Goal: Task Accomplishment & Management: Complete application form

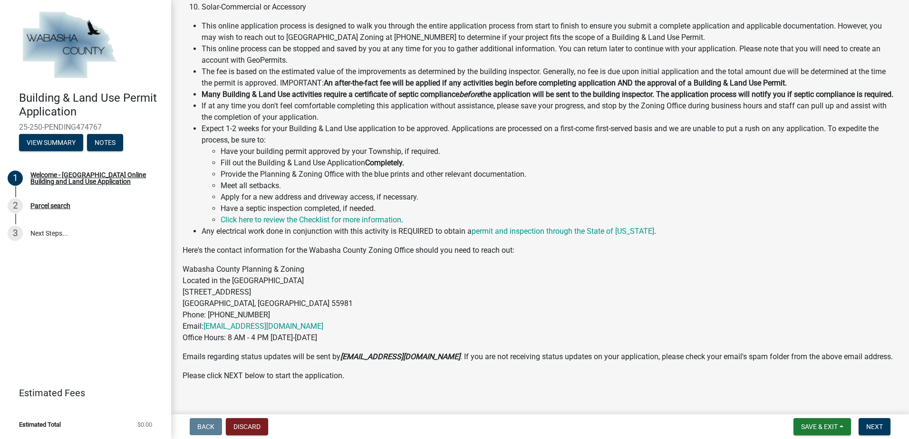
scroll to position [218, 0]
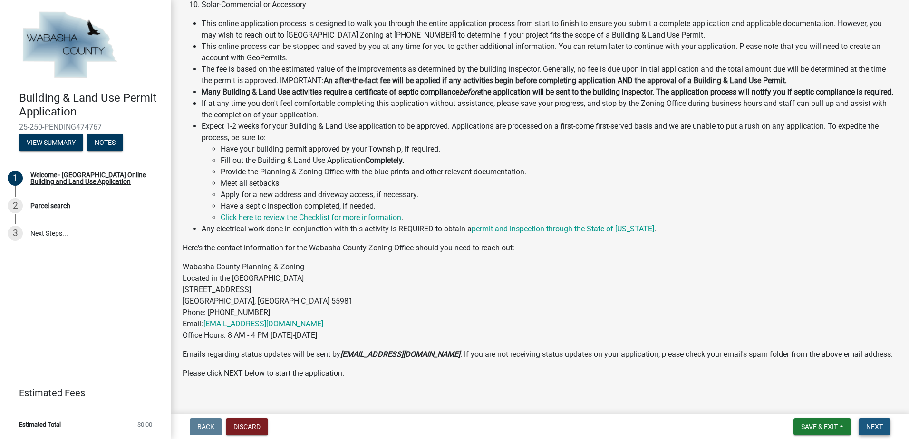
click at [876, 421] on button "Next" at bounding box center [874, 426] width 32 height 17
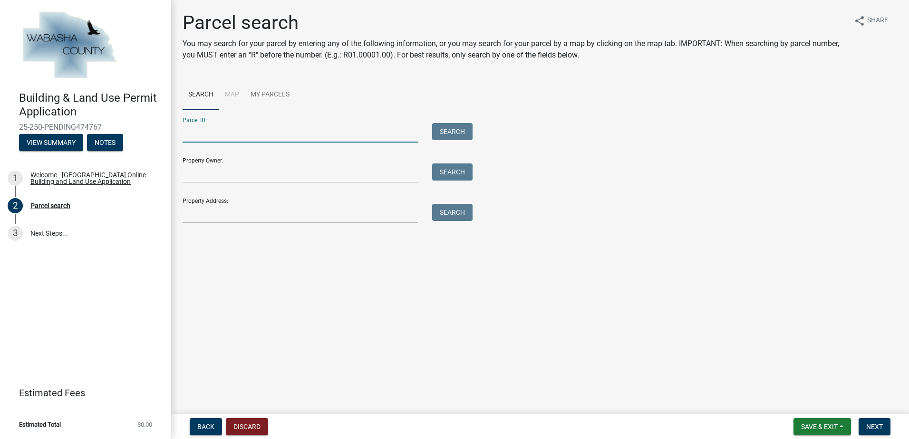
click at [293, 131] on input "Parcel ID:" at bounding box center [299, 132] width 235 height 19
type input "R05.01311.00"
click at [446, 126] on button "Search" at bounding box center [452, 131] width 40 height 17
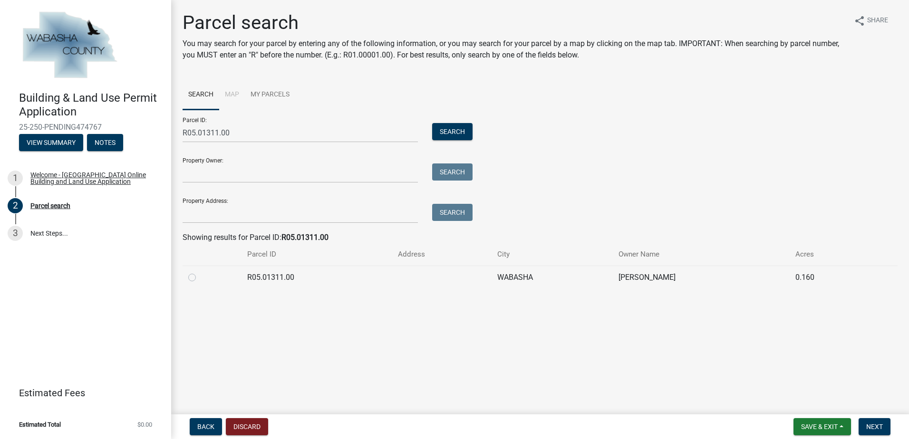
click at [200, 272] on label at bounding box center [200, 272] width 0 height 0
click at [200, 278] on input "radio" at bounding box center [203, 275] width 6 height 6
radio input "true"
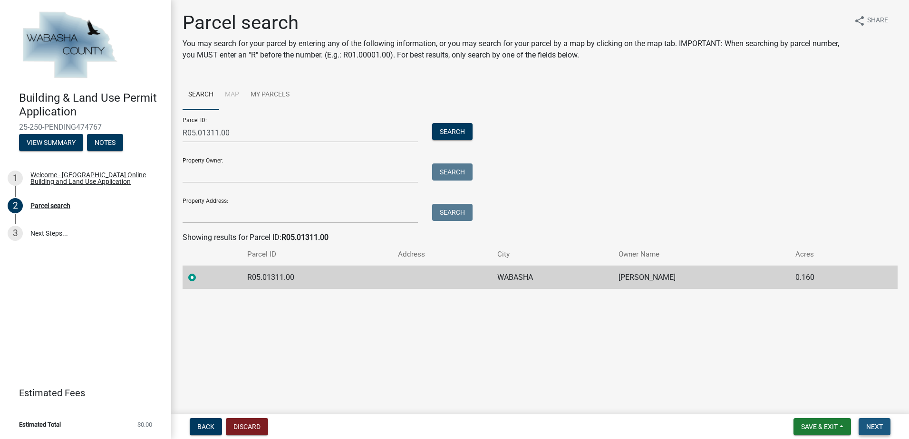
click at [875, 426] on span "Next" at bounding box center [874, 427] width 17 height 8
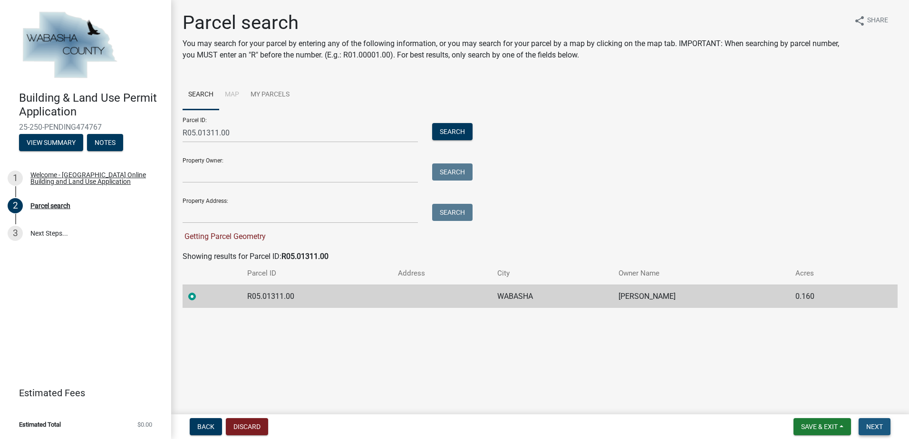
click at [878, 421] on button "Next" at bounding box center [874, 426] width 32 height 17
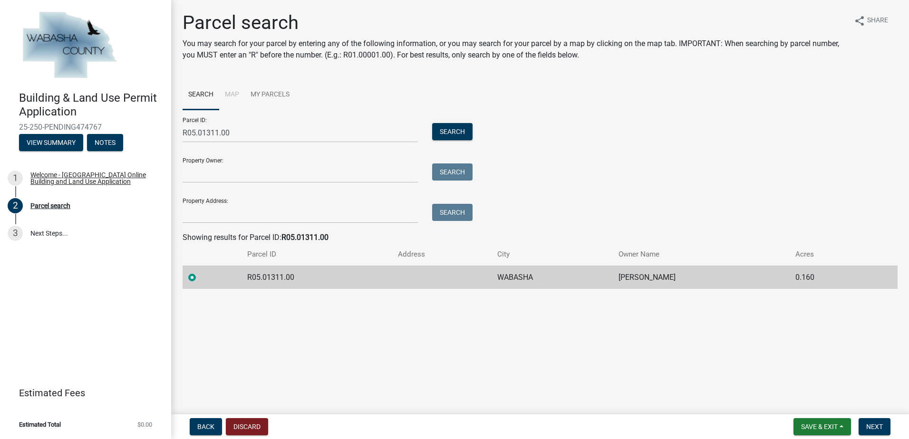
click at [192, 283] on div at bounding box center [212, 277] width 48 height 11
click at [200, 272] on label at bounding box center [200, 272] width 0 height 0
click at [200, 278] on input "radio" at bounding box center [203, 275] width 6 height 6
click at [873, 426] on span "Next" at bounding box center [874, 427] width 17 height 8
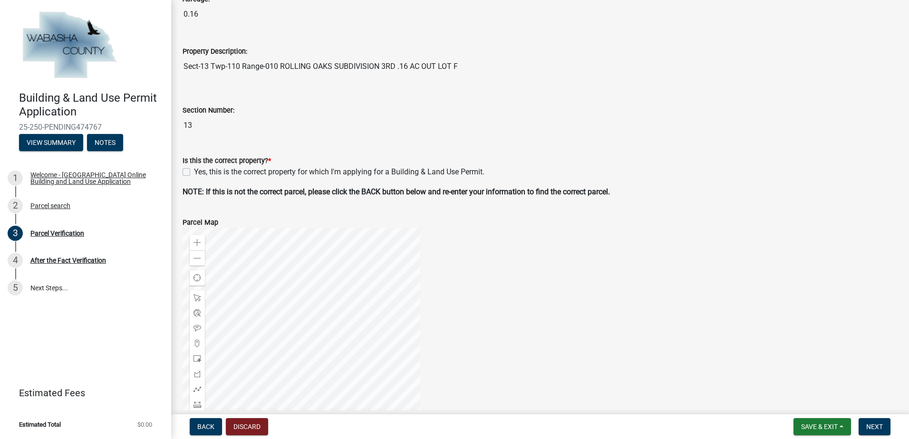
scroll to position [158, 0]
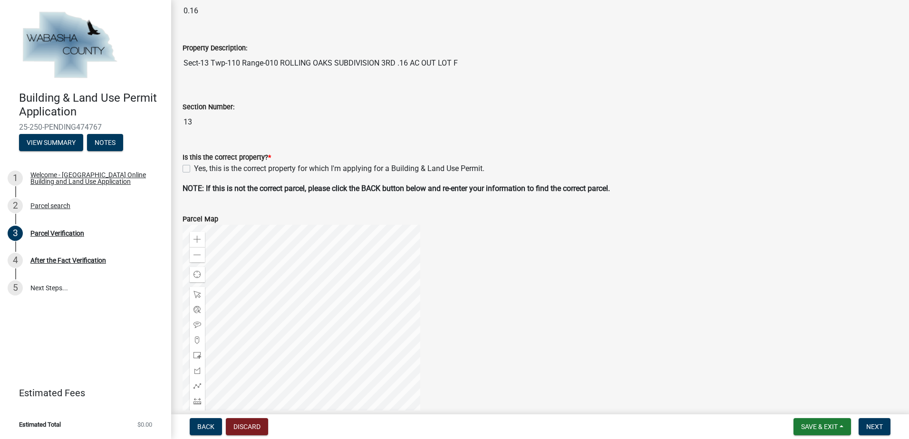
click at [194, 171] on label "Yes, this is the correct property for which I'm applying for a Building & Land …" at bounding box center [339, 168] width 290 height 11
click at [194, 169] on input "Yes, this is the correct property for which I'm applying for a Building & Land …" at bounding box center [197, 166] width 6 height 6
checkbox input "true"
click at [875, 424] on span "Next" at bounding box center [874, 427] width 17 height 8
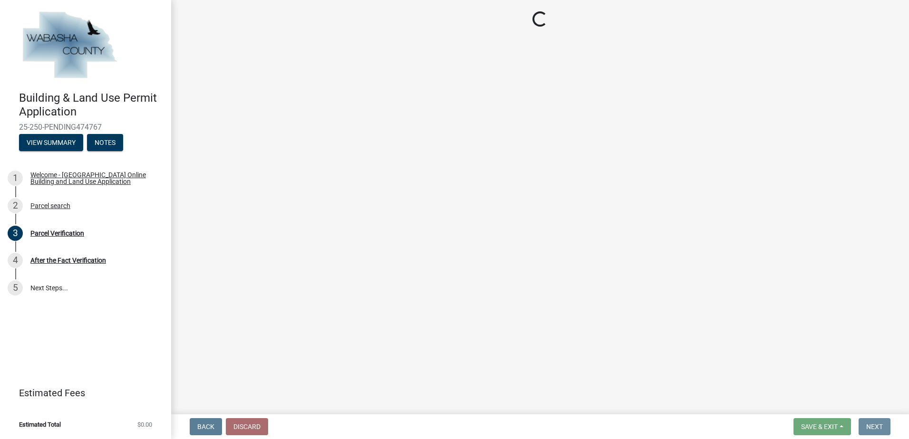
scroll to position [0, 0]
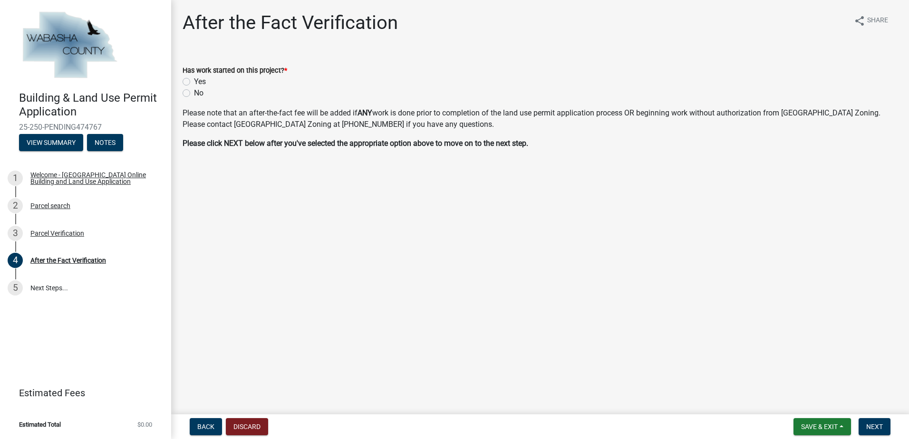
click at [194, 92] on label "No" at bounding box center [199, 92] width 10 height 11
click at [194, 92] on input "No" at bounding box center [197, 90] width 6 height 6
radio input "true"
click at [878, 423] on span "Next" at bounding box center [874, 427] width 17 height 8
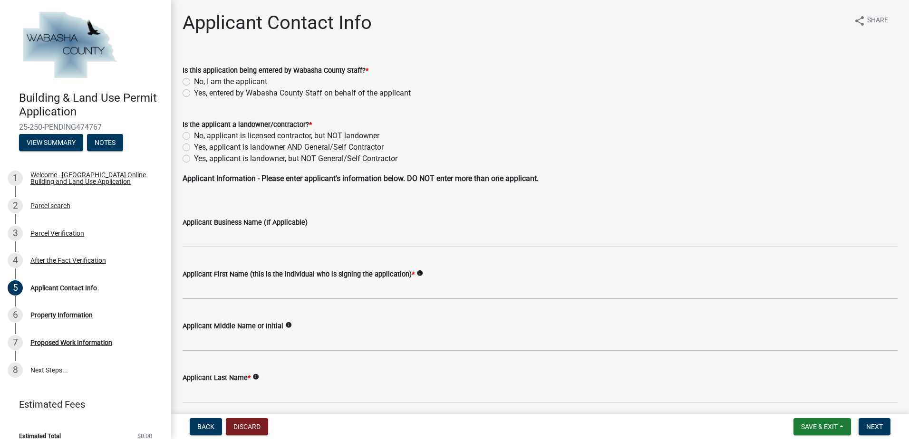
click at [194, 82] on label "No, I am the applicant" at bounding box center [230, 81] width 73 height 11
click at [194, 82] on input "No, I am the applicant" at bounding box center [197, 79] width 6 height 6
radio input "true"
click at [194, 157] on label "Yes, applicant is landowner, but NOT General/Self Contractor" at bounding box center [295, 158] width 203 height 11
click at [194, 157] on input "Yes, applicant is landowner, but NOT General/Self Contractor" at bounding box center [197, 156] width 6 height 6
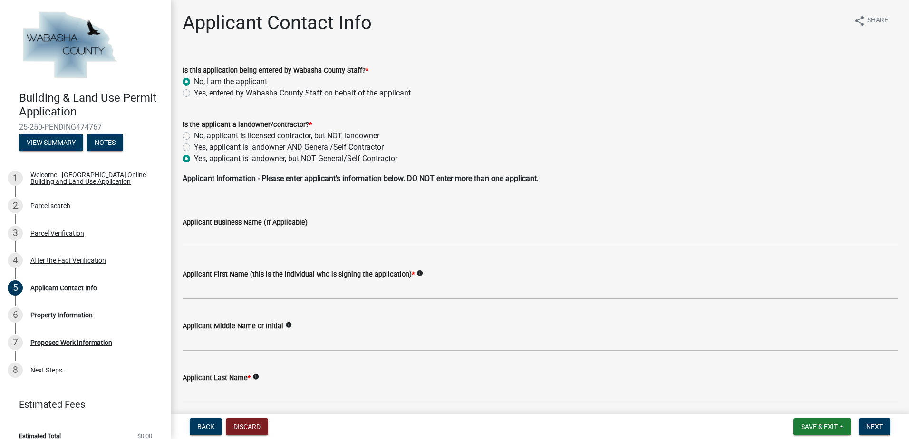
radio input "true"
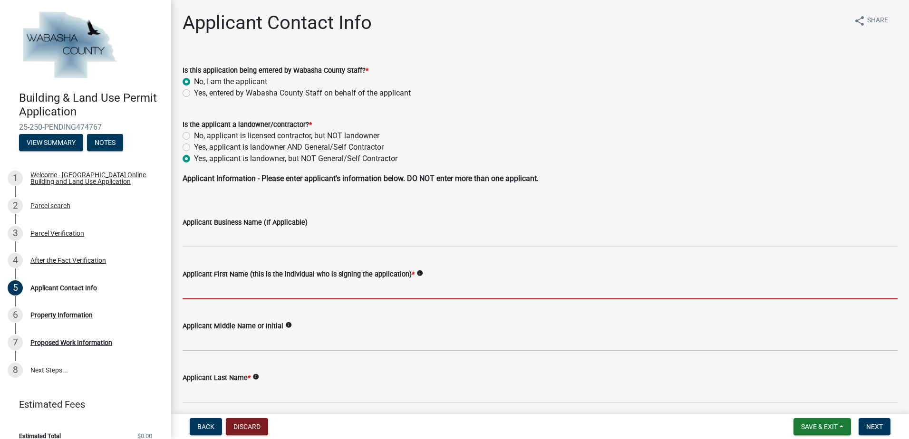
click at [229, 287] on input "Applicant First Name (this is the individual who is signing the application) *" at bounding box center [539, 289] width 715 height 19
type input "[PERSON_NAME]"
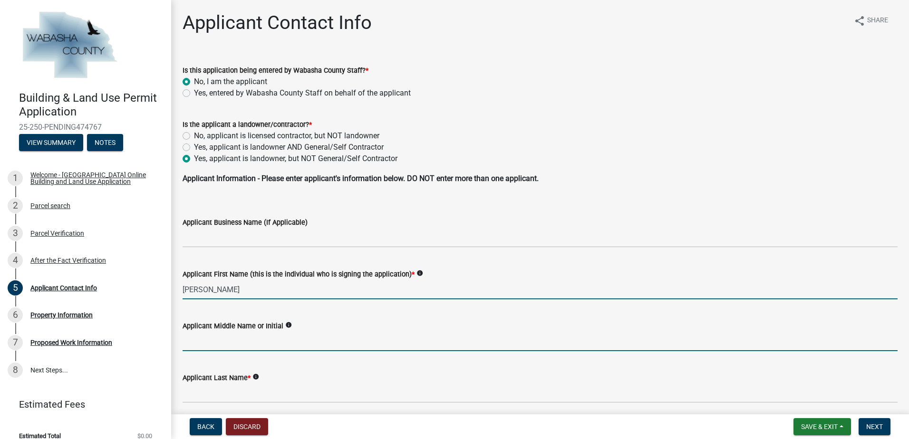
type input "E"
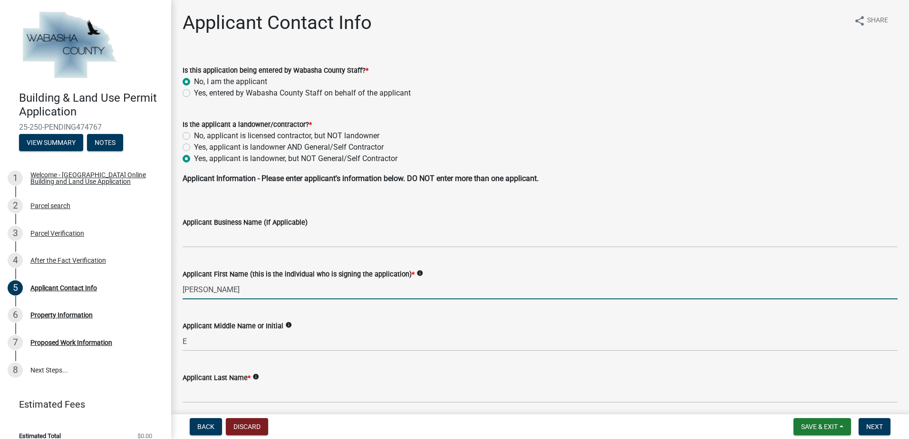
type input "[PERSON_NAME]"
type input "[STREET_ADDRESS]"
type input "wabasha"
type input "MN"
type input "55981"
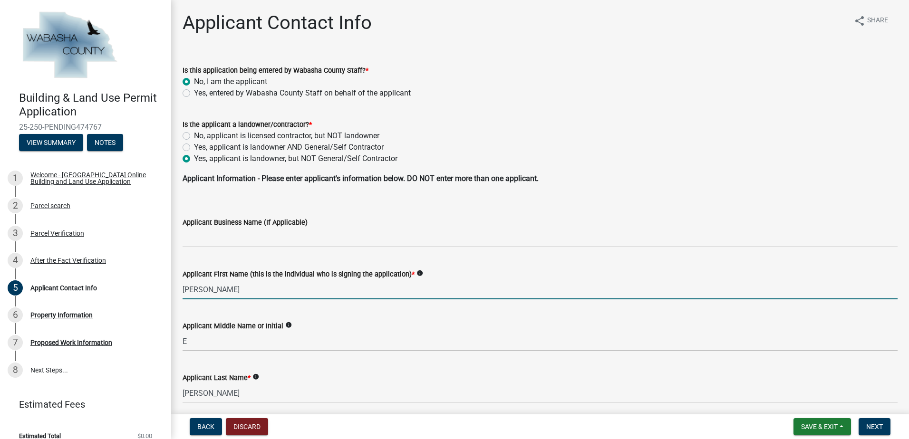
type input "[PHONE_NUMBER]"
type input "[EMAIL_ADDRESS][DOMAIN_NAME]"
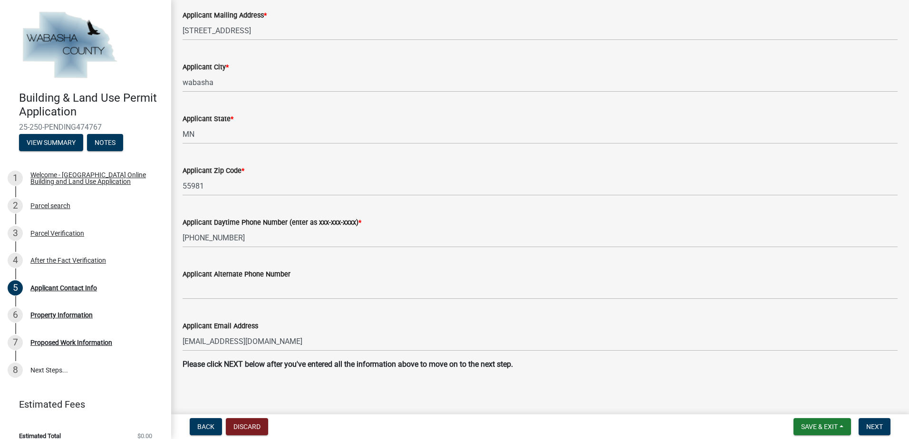
scroll to position [470, 0]
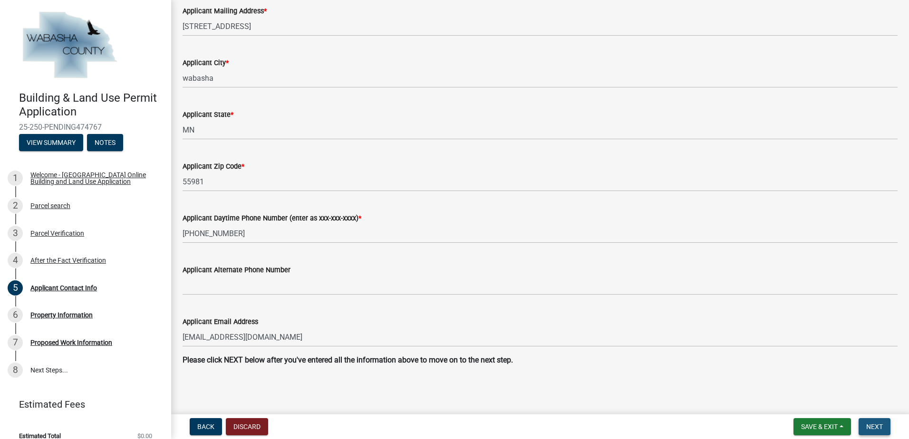
click at [873, 425] on span "Next" at bounding box center [874, 427] width 17 height 8
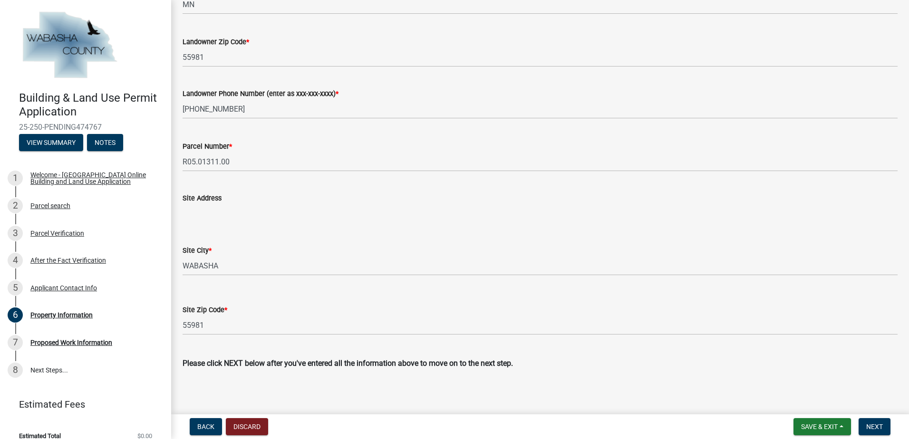
scroll to position [286, 0]
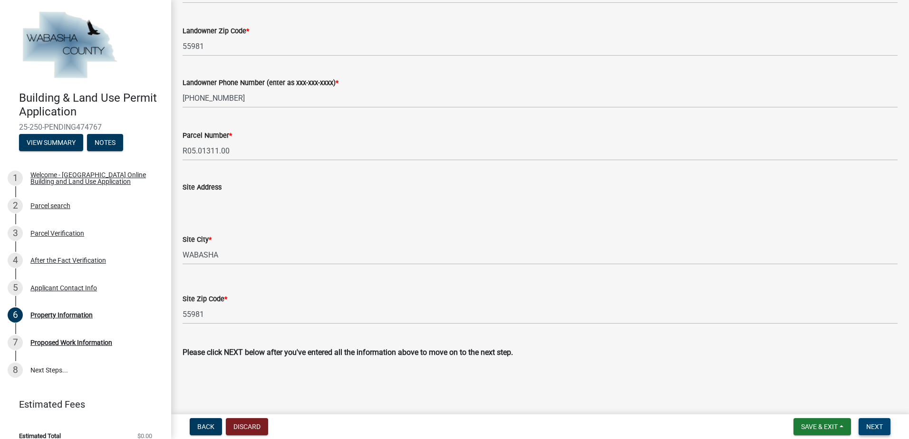
click at [879, 423] on span "Next" at bounding box center [874, 427] width 17 height 8
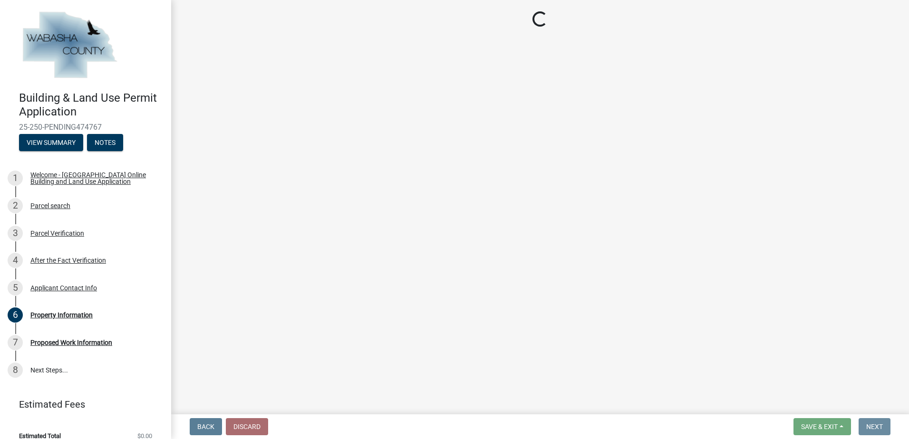
scroll to position [0, 0]
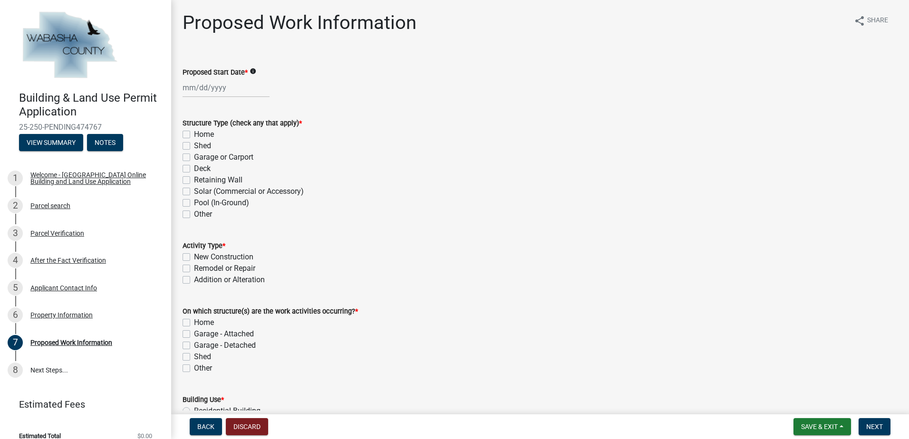
click at [254, 70] on icon "info" at bounding box center [253, 71] width 7 height 7
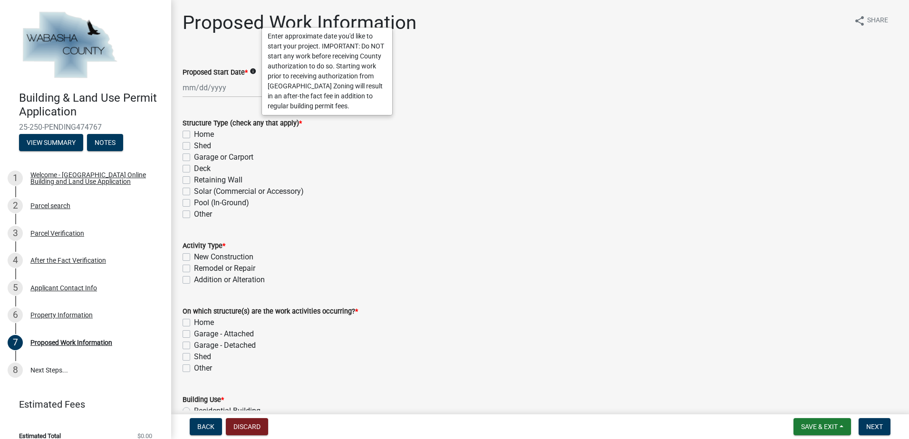
select select "9"
select select "2025"
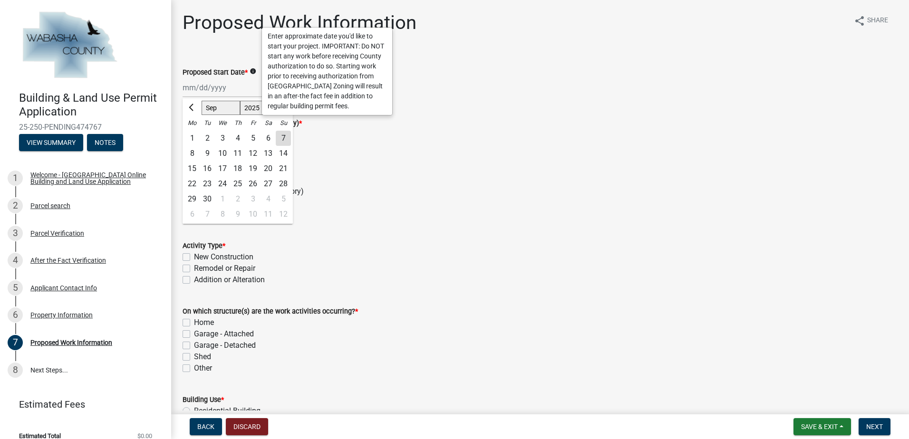
click at [198, 80] on div "Jan Feb Mar Apr May Jun [DATE] Aug Sep Oct Nov [DATE] 2025 2026 Mo Tu We Th Fr …" at bounding box center [225, 87] width 87 height 19
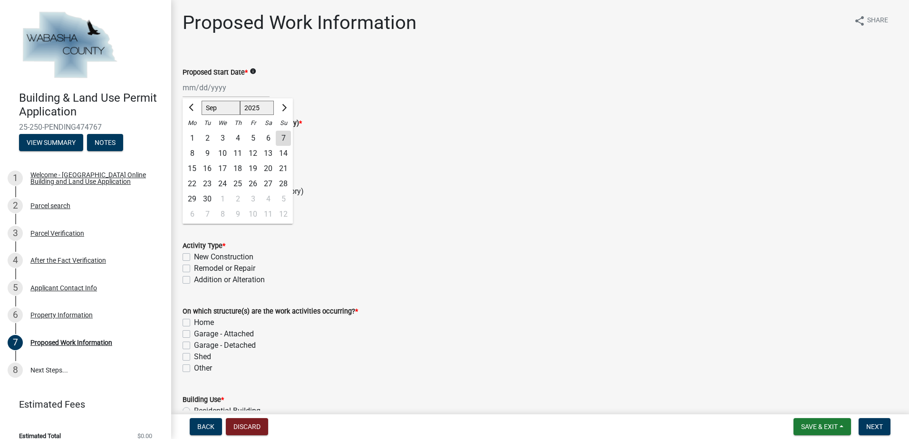
click at [226, 199] on div "1" at bounding box center [222, 199] width 15 height 15
type input "[DATE]"
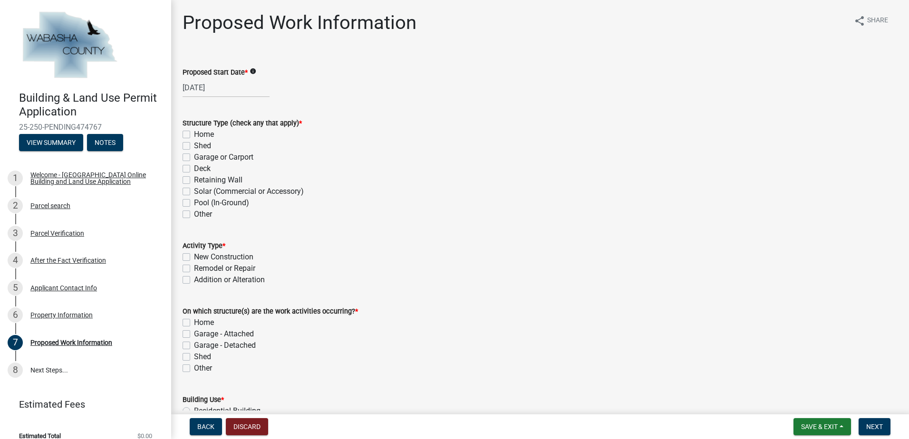
click at [194, 147] on label "Shed" at bounding box center [202, 145] width 17 height 11
click at [194, 146] on input "Shed" at bounding box center [197, 143] width 6 height 6
checkbox input "true"
checkbox input "false"
checkbox input "true"
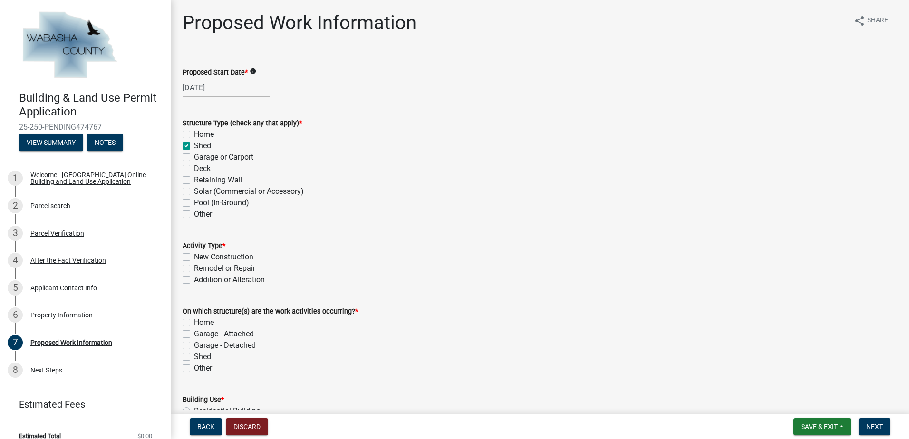
checkbox input "false"
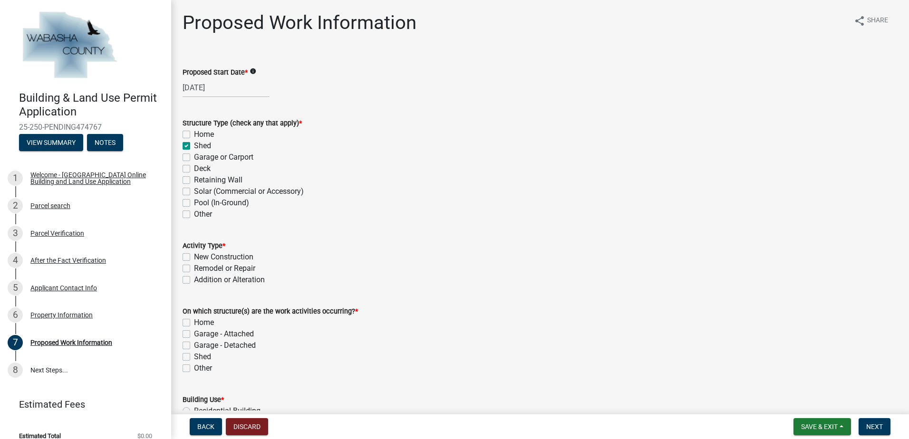
checkbox input "false"
click at [194, 257] on label "New Construction" at bounding box center [223, 256] width 59 height 11
click at [194, 257] on input "New Construction" at bounding box center [197, 254] width 6 height 6
checkbox input "true"
checkbox input "false"
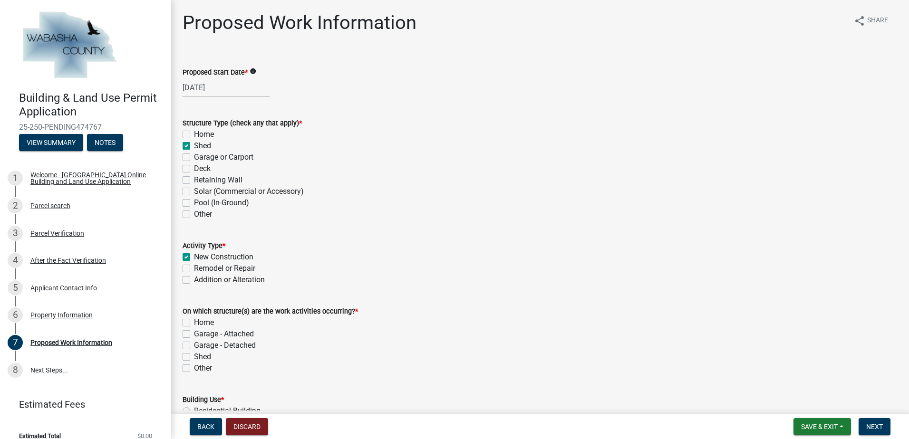
checkbox input "false"
click at [194, 354] on label "Shed" at bounding box center [202, 356] width 17 height 11
click at [194, 354] on input "Shed" at bounding box center [197, 354] width 6 height 6
checkbox input "true"
checkbox input "false"
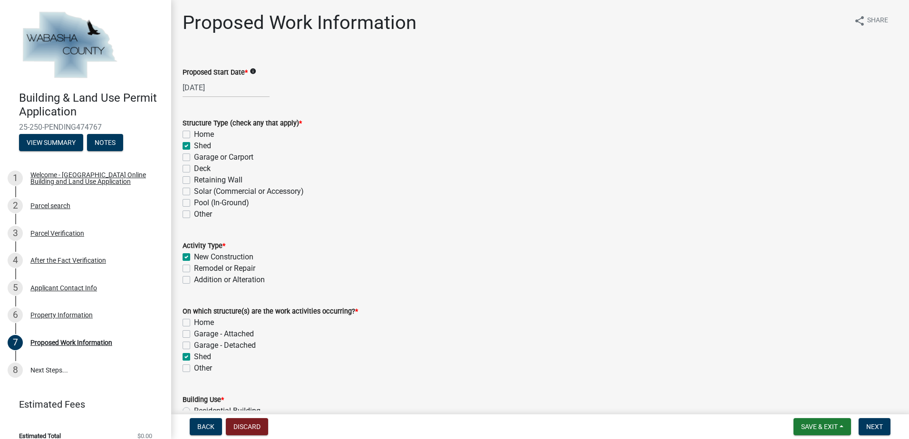
checkbox input "false"
checkbox input "true"
checkbox input "false"
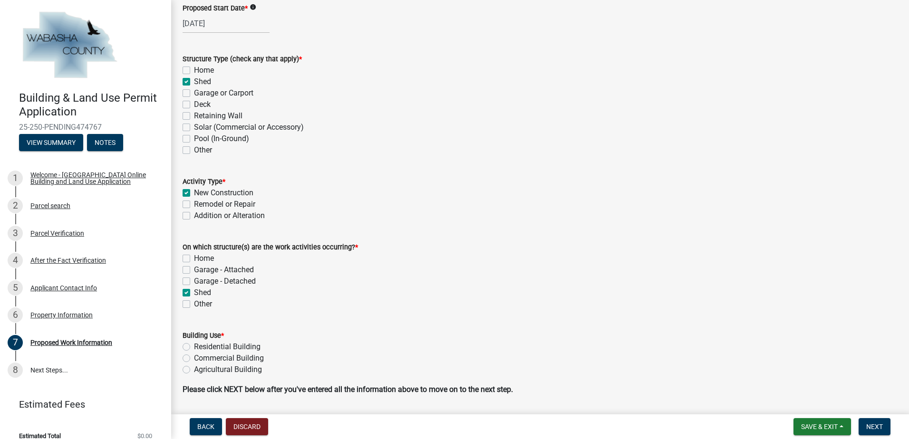
scroll to position [94, 0]
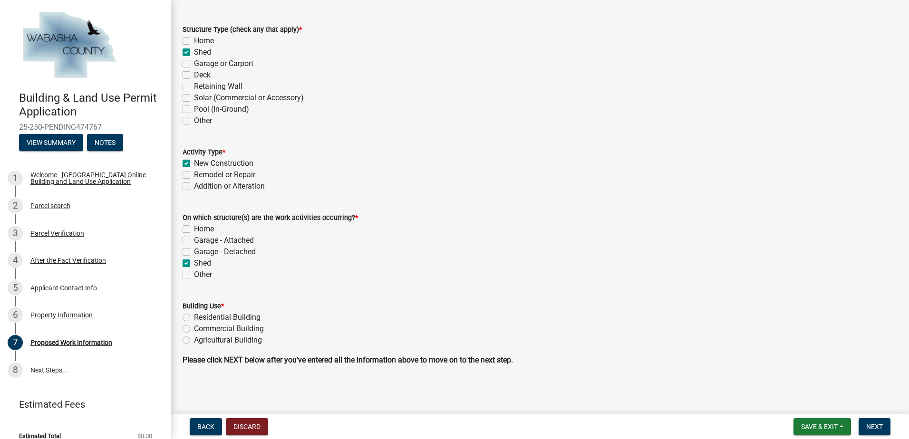
click at [194, 316] on label "Residential Building" at bounding box center [227, 317] width 67 height 11
click at [194, 316] on input "Residential Building" at bounding box center [197, 315] width 6 height 6
radio input "true"
click at [871, 427] on span "Next" at bounding box center [874, 427] width 17 height 8
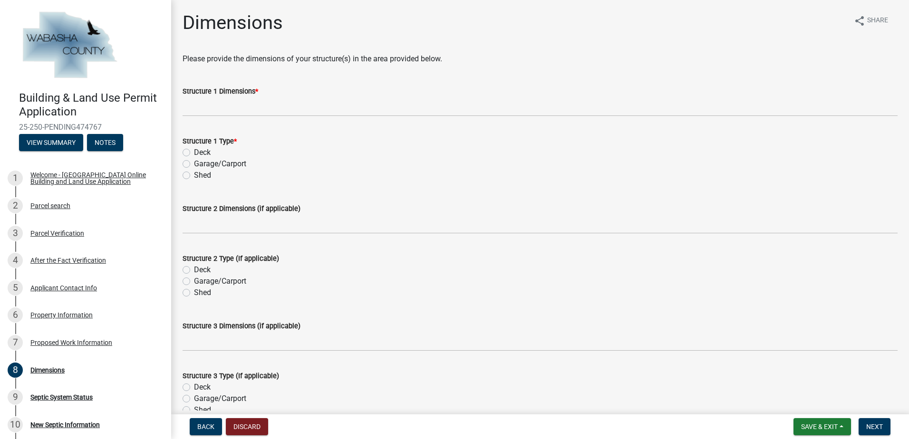
click at [194, 175] on label "Shed" at bounding box center [202, 175] width 17 height 11
click at [194, 175] on input "Shed" at bounding box center [197, 173] width 6 height 6
radio input "true"
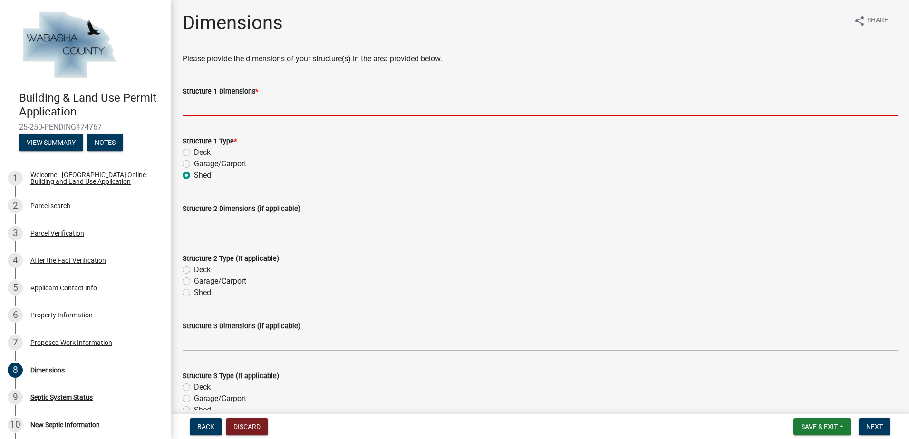
click at [232, 107] on input "Structure 1 Dimensions *" at bounding box center [539, 106] width 715 height 19
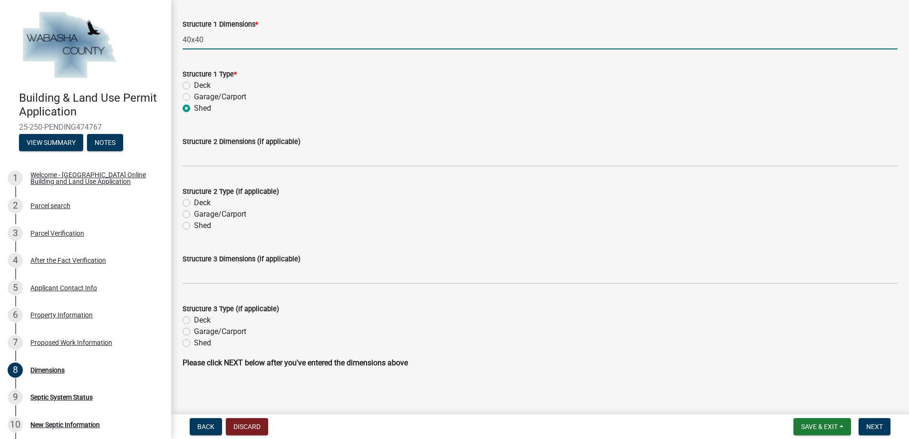
scroll to position [70, 0]
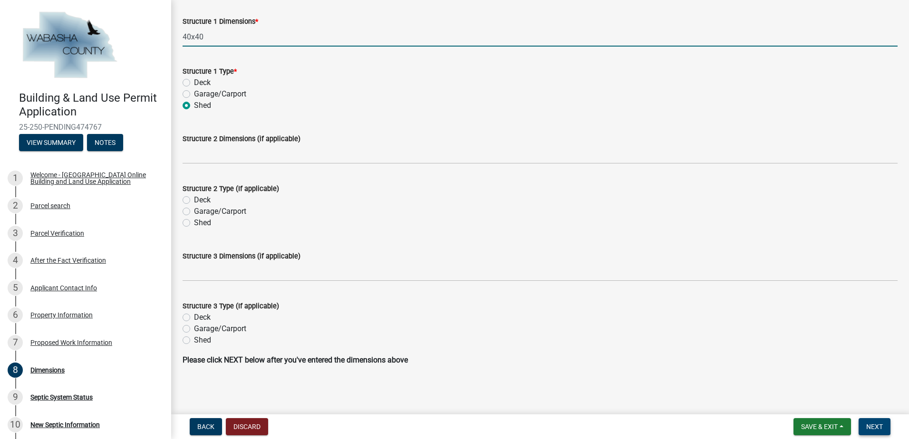
type input "40x40"
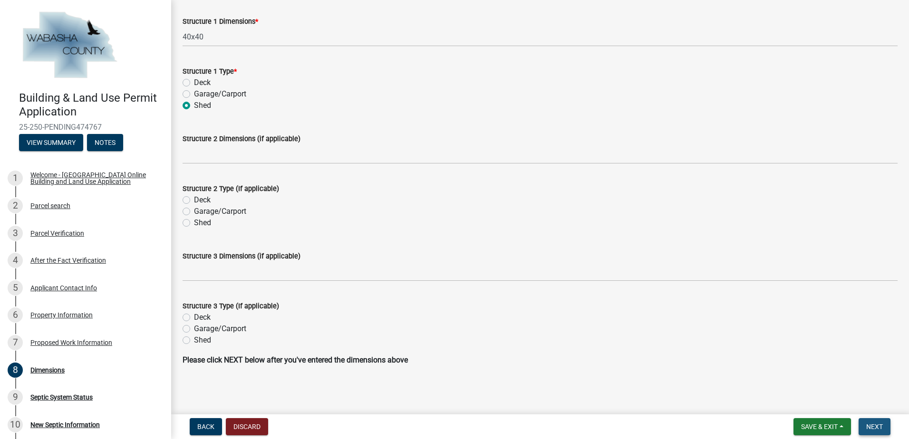
click at [877, 424] on span "Next" at bounding box center [874, 427] width 17 height 8
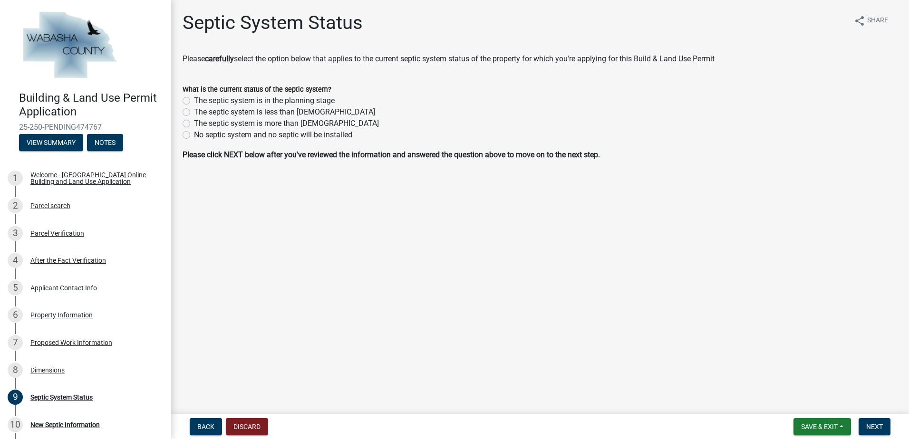
click at [194, 136] on label "No septic system and no septic will be installed" at bounding box center [273, 134] width 158 height 11
click at [194, 135] on input "No septic system and no septic will be installed" at bounding box center [197, 132] width 6 height 6
radio input "true"
click at [194, 136] on label "No septic system and no septic will be installed" at bounding box center [273, 134] width 158 height 11
click at [194, 135] on input "No septic system and no septic will be installed" at bounding box center [197, 132] width 6 height 6
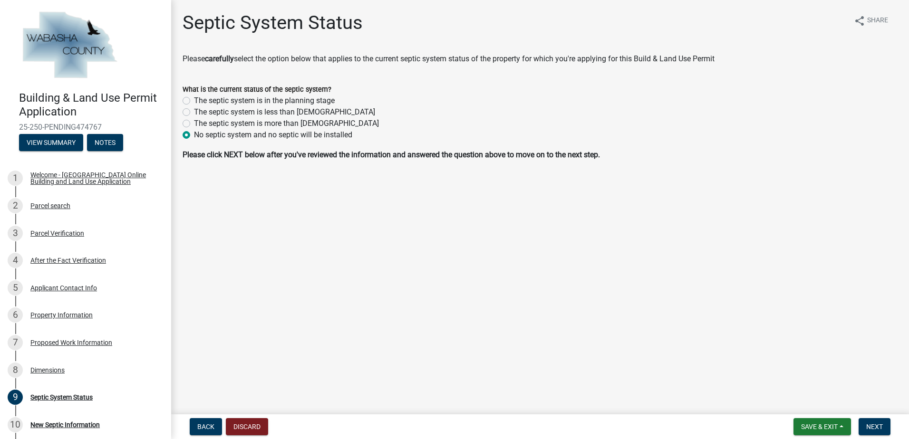
click at [874, 438] on nav "Back Discard Save & Exit Save Save & Exit Next" at bounding box center [540, 426] width 738 height 25
click at [875, 420] on button "Next" at bounding box center [874, 426] width 32 height 17
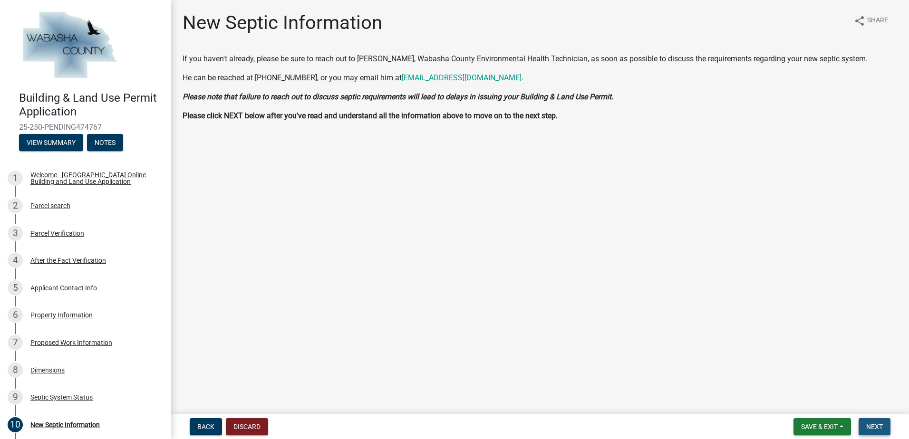
click at [878, 423] on span "Next" at bounding box center [874, 427] width 17 height 8
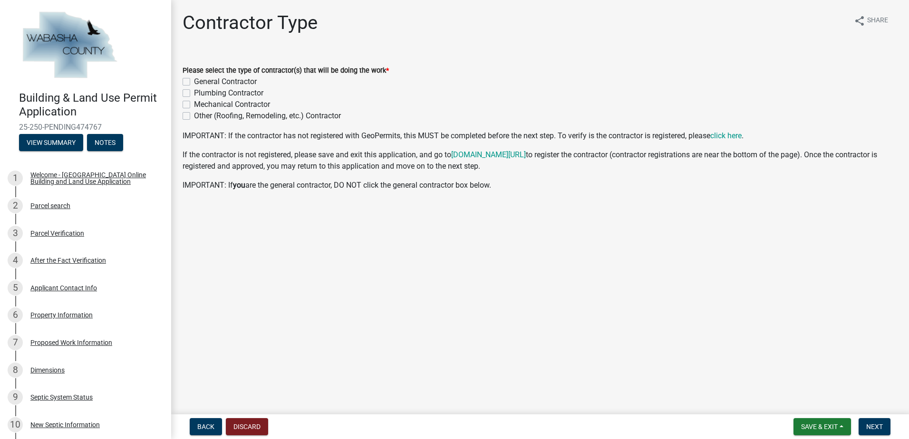
click at [194, 84] on label "General Contractor" at bounding box center [225, 81] width 63 height 11
click at [194, 82] on input "General Contractor" at bounding box center [197, 79] width 6 height 6
checkbox input "true"
checkbox input "false"
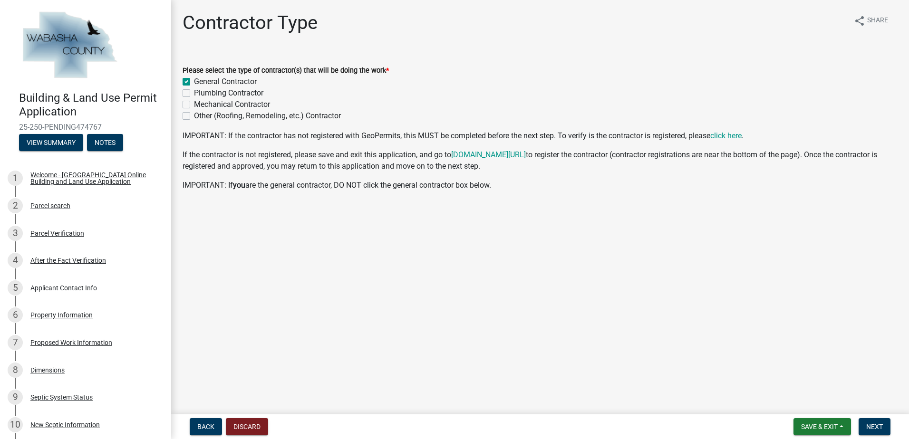
checkbox input "false"
click at [873, 428] on span "Next" at bounding box center [874, 427] width 17 height 8
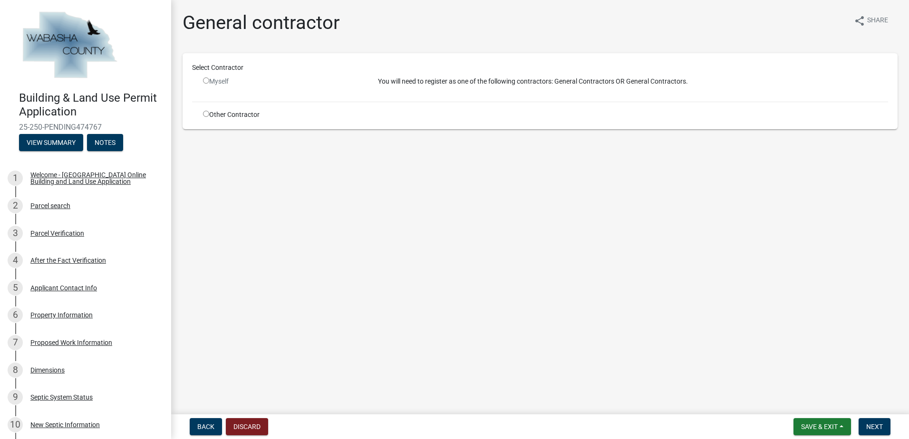
click at [207, 114] on input "radio" at bounding box center [206, 114] width 6 height 6
radio input "true"
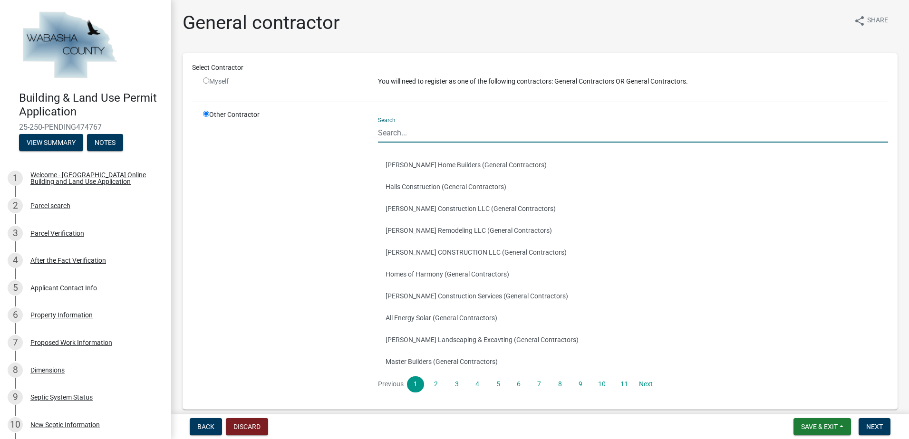
click at [405, 125] on input "Search" at bounding box center [633, 132] width 510 height 19
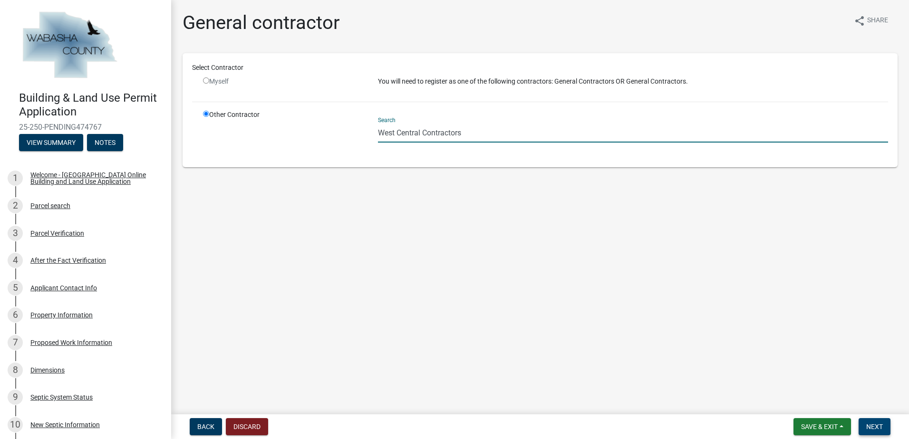
click at [879, 421] on button "Next" at bounding box center [874, 426] width 32 height 17
click at [483, 136] on input "West Central Contractors" at bounding box center [633, 132] width 510 height 19
type input "W"
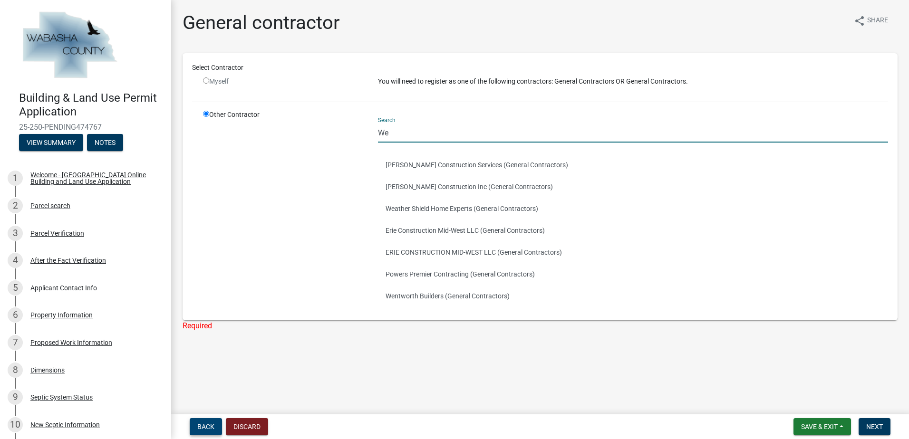
type input "We"
click at [197, 426] on span "Back" at bounding box center [205, 427] width 17 height 8
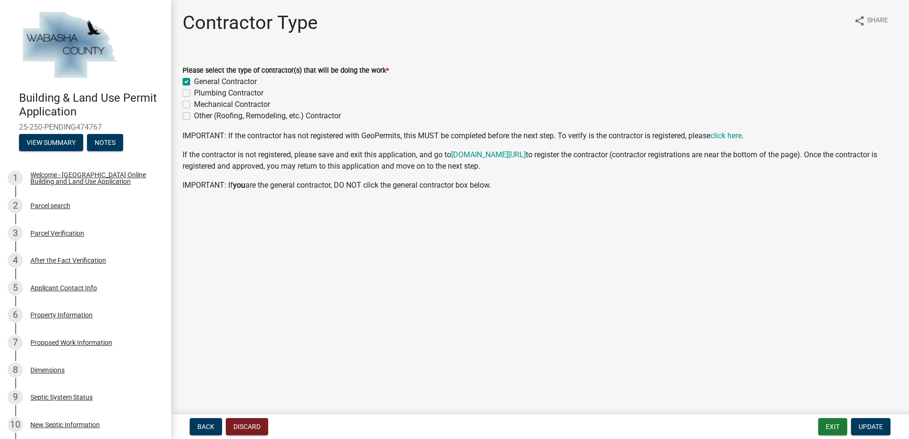
click at [194, 115] on label "Other (Roofing, Remodeling, etc.) Contractor" at bounding box center [267, 115] width 147 height 11
click at [194, 115] on input "Other (Roofing, Remodeling, etc.) Contractor" at bounding box center [197, 113] width 6 height 6
checkbox input "true"
checkbox input "false"
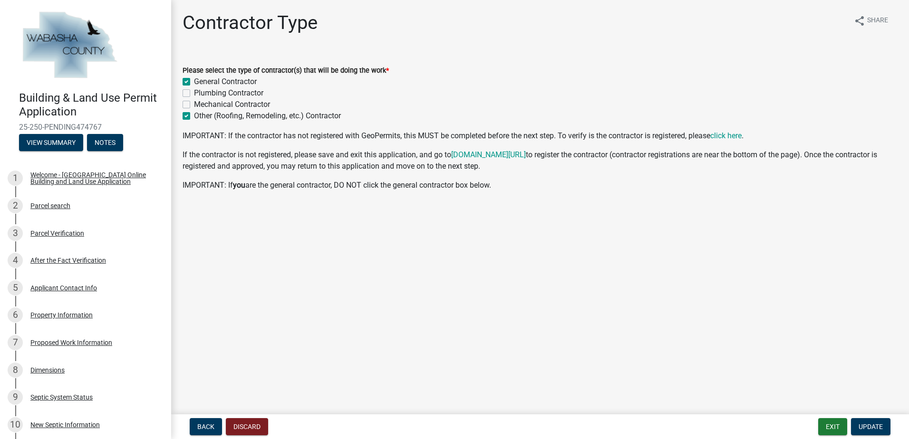
checkbox input "false"
checkbox input "true"
click at [194, 80] on label "General Contractor" at bounding box center [225, 81] width 63 height 11
click at [194, 80] on input "General Contractor" at bounding box center [197, 79] width 6 height 6
checkbox input "false"
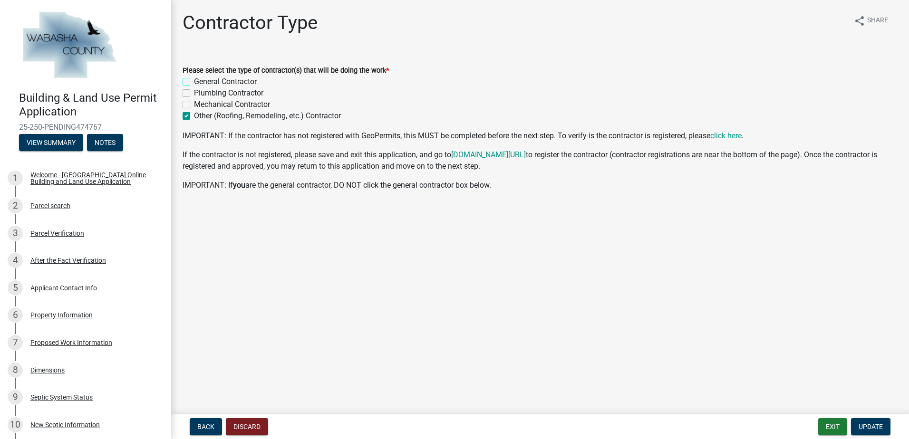
checkbox input "false"
checkbox input "true"
click at [867, 420] on button "Update" at bounding box center [870, 426] width 39 height 17
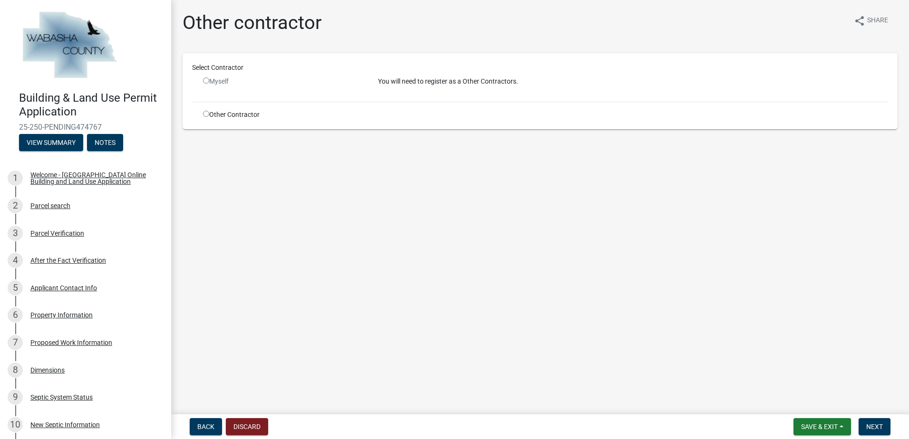
click at [205, 115] on input "radio" at bounding box center [206, 114] width 6 height 6
radio input "true"
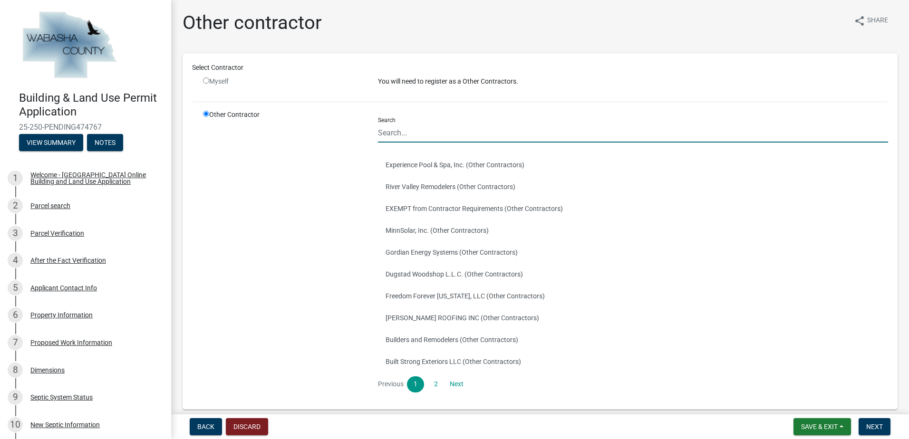
click at [384, 137] on input "Search" at bounding box center [633, 132] width 510 height 19
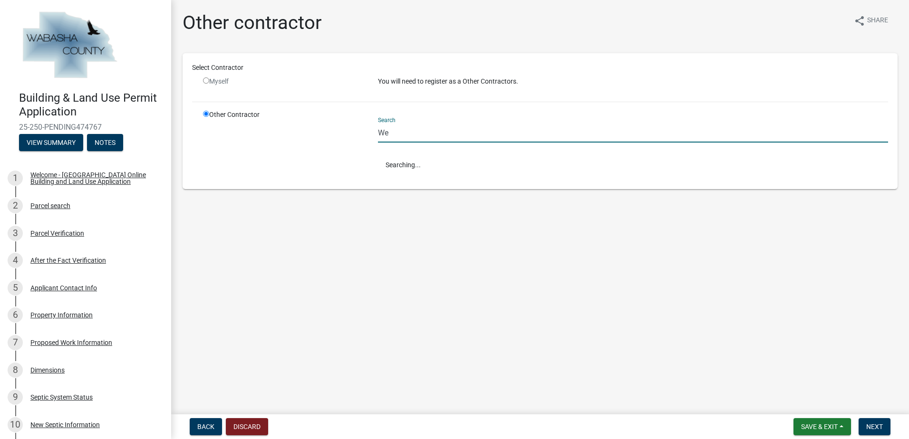
type input "W"
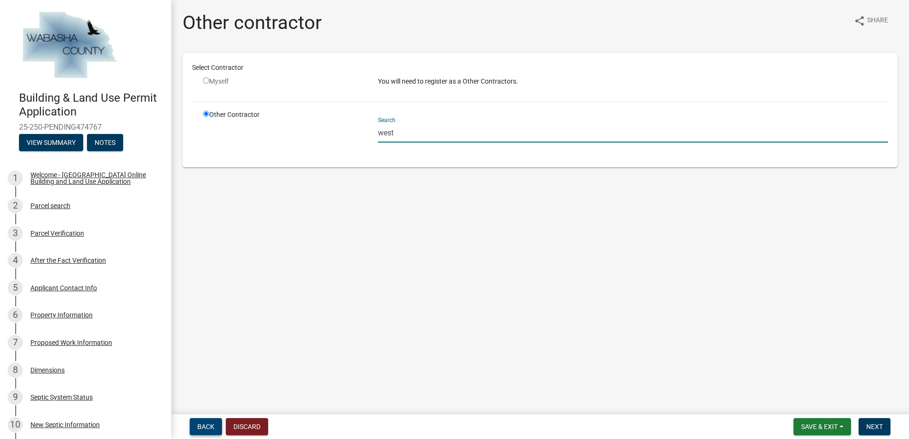
type input "west"
click at [203, 426] on span "Back" at bounding box center [205, 427] width 17 height 8
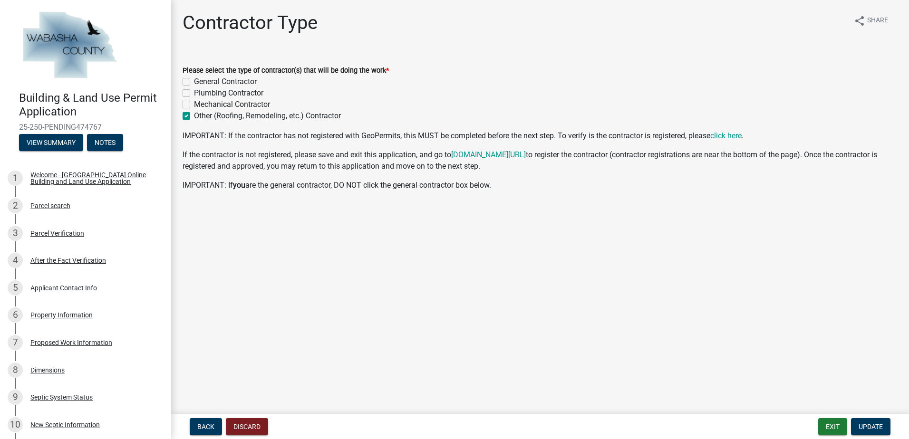
click at [574, 248] on main "Contractor Type share Share Please select the type of contractor(s) that will b…" at bounding box center [540, 205] width 738 height 411
click at [194, 116] on label "Other (Roofing, Remodeling, etc.) Contractor" at bounding box center [267, 115] width 147 height 11
click at [194, 116] on input "Other (Roofing, Remodeling, etc.) Contractor" at bounding box center [197, 113] width 6 height 6
checkbox input "false"
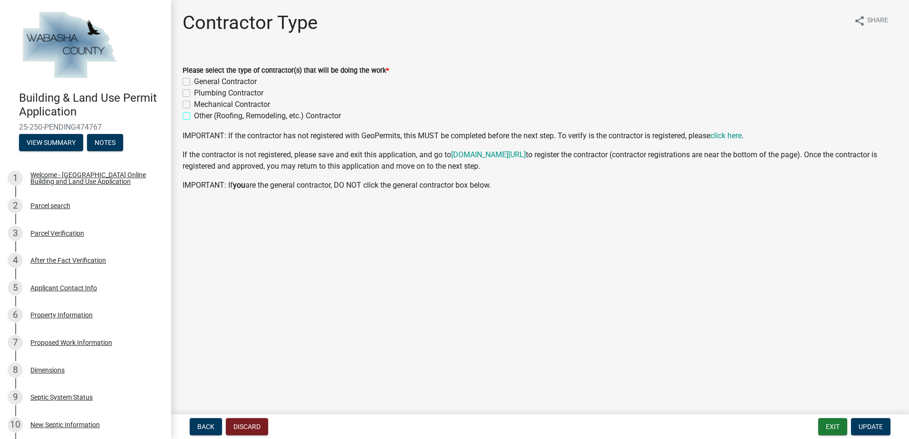
checkbox input "false"
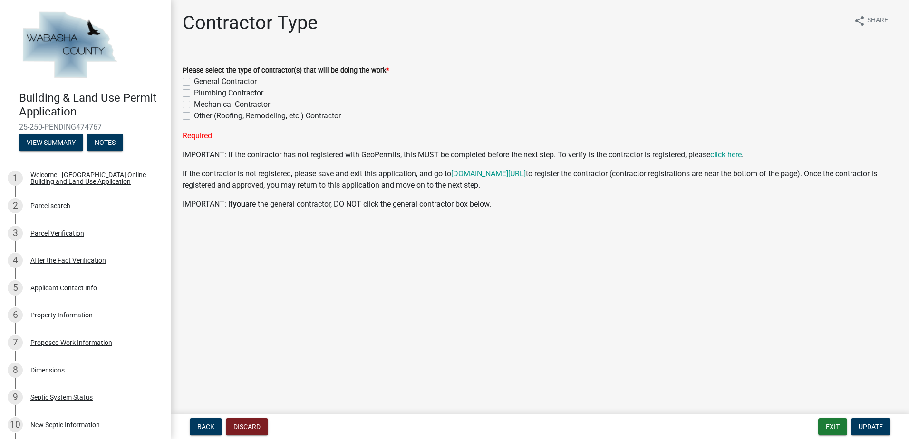
click at [194, 117] on label "Other (Roofing, Remodeling, etc.) Contractor" at bounding box center [267, 115] width 147 height 11
click at [194, 116] on input "Other (Roofing, Remodeling, etc.) Contractor" at bounding box center [197, 113] width 6 height 6
checkbox input "true"
checkbox input "false"
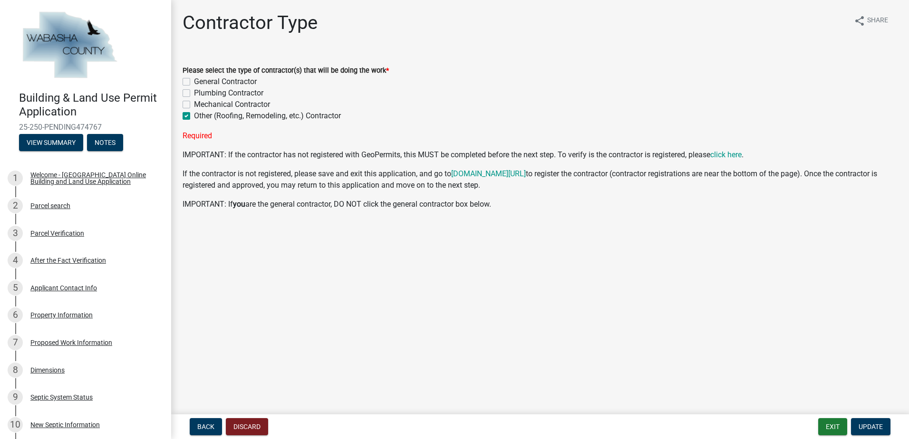
checkbox input "false"
checkbox input "true"
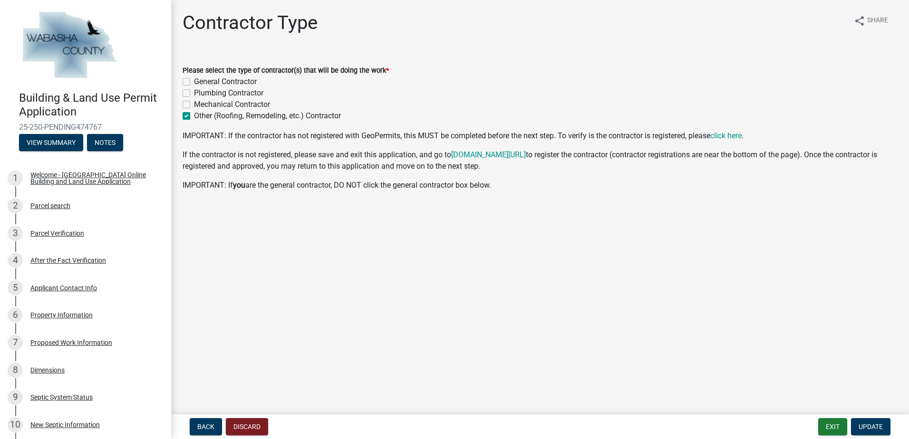
click at [194, 81] on label "General Contractor" at bounding box center [225, 81] width 63 height 11
click at [194, 81] on input "General Contractor" at bounding box center [197, 79] width 6 height 6
checkbox input "true"
checkbox input "false"
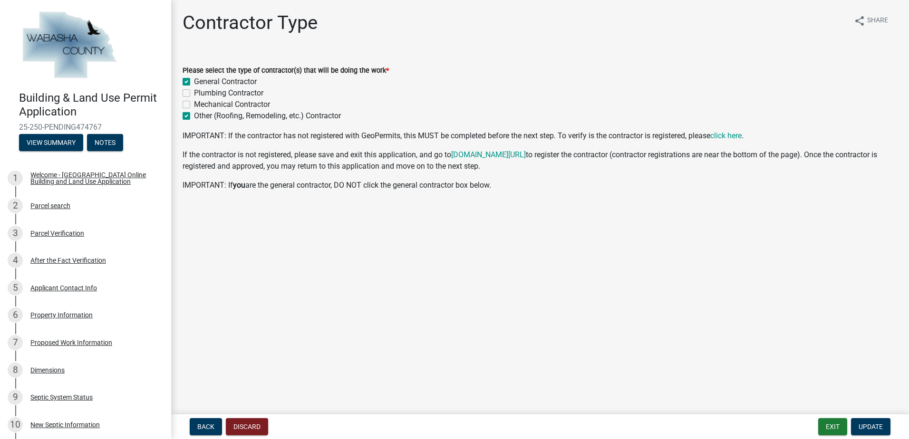
checkbox input "true"
click at [875, 423] on span "Update" at bounding box center [870, 427] width 24 height 8
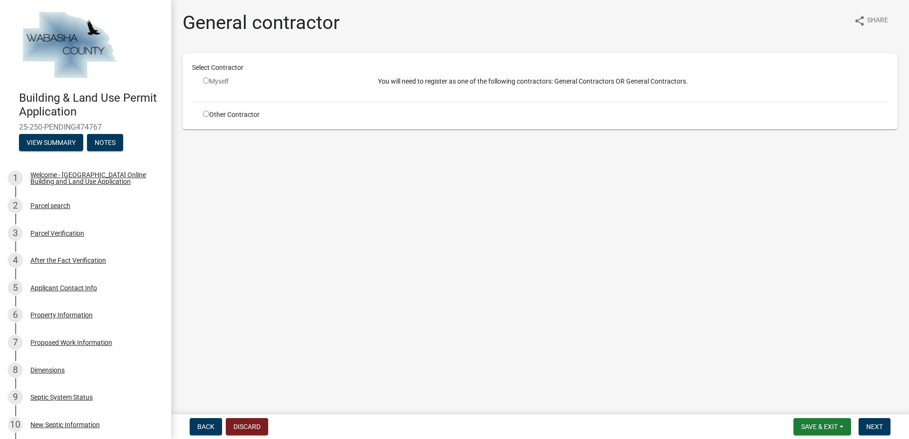
click at [207, 115] on input "radio" at bounding box center [206, 114] width 6 height 6
radio input "true"
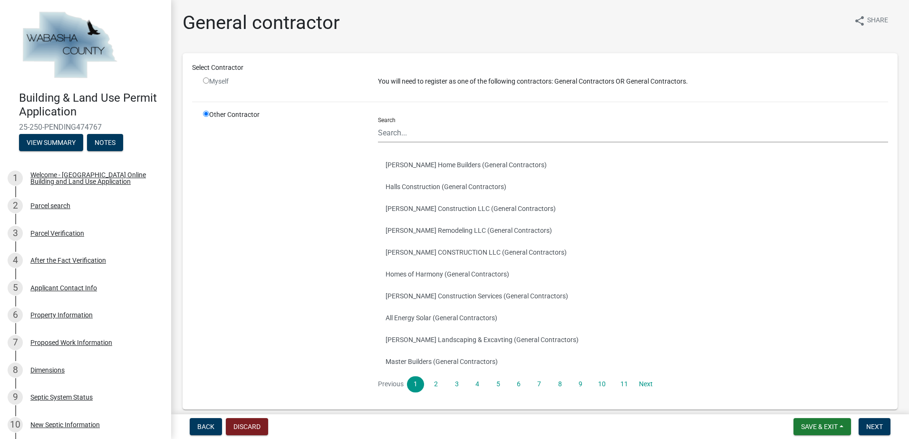
scroll to position [2, 0]
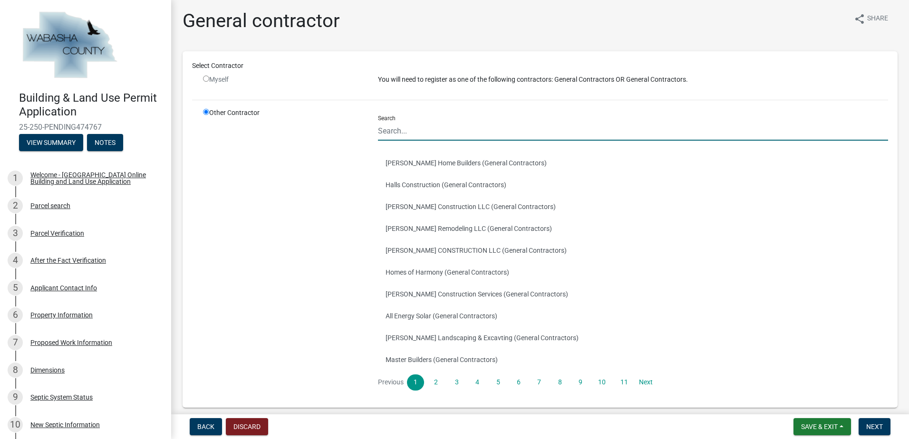
click at [383, 134] on input "Search" at bounding box center [633, 130] width 510 height 19
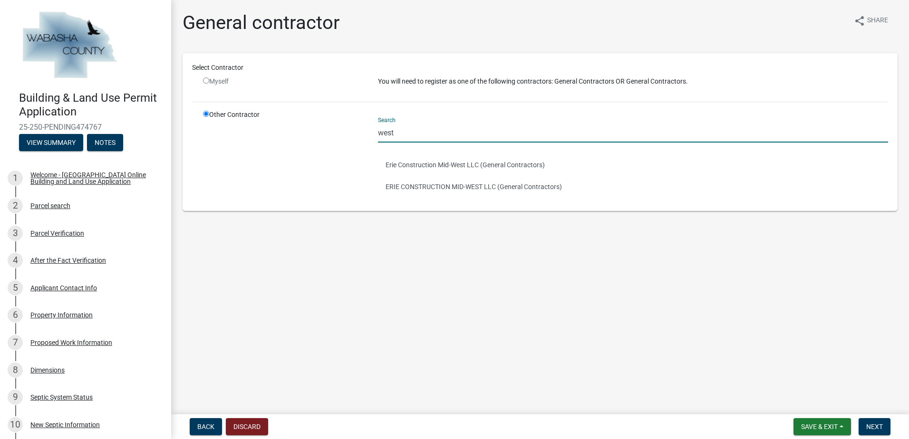
scroll to position [0, 0]
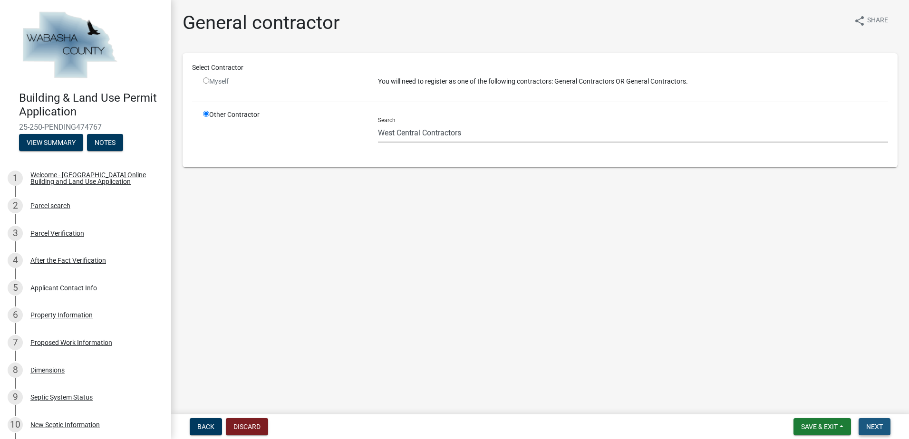
click at [881, 427] on span "Next" at bounding box center [874, 427] width 17 height 8
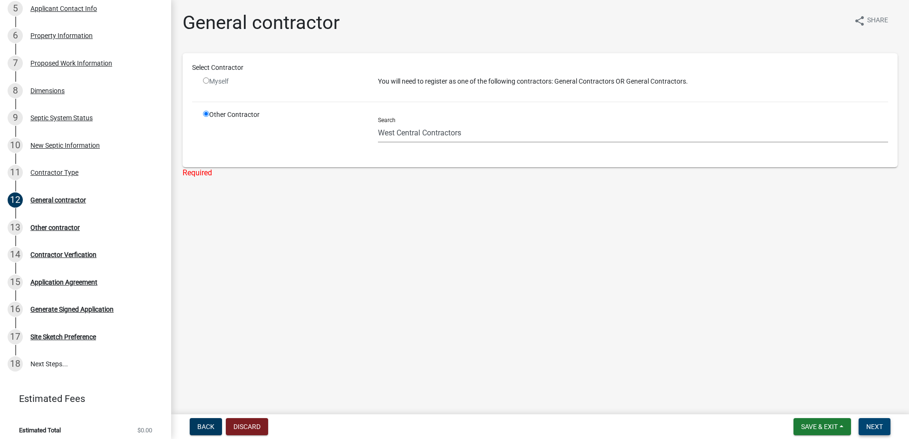
scroll to position [285, 0]
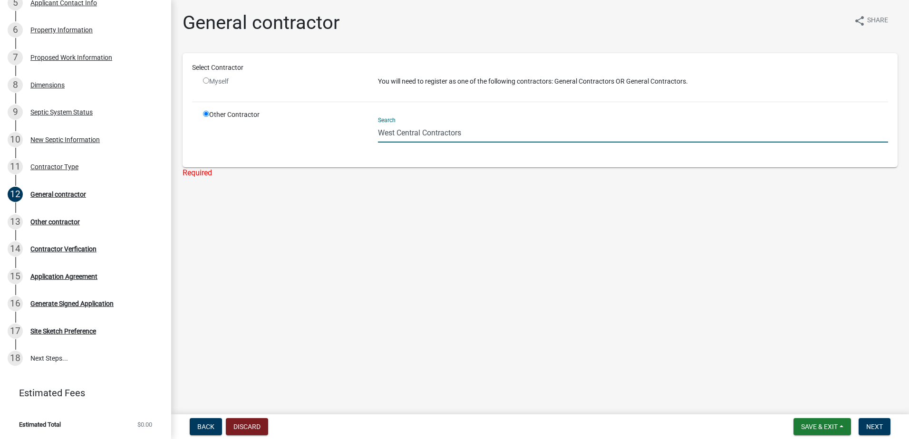
drag, startPoint x: 462, startPoint y: 136, endPoint x: 368, endPoint y: 143, distance: 94.3
click at [368, 143] on div "Other Contractor Search West Central Contractors" at bounding box center [545, 134] width 699 height 48
type input "d"
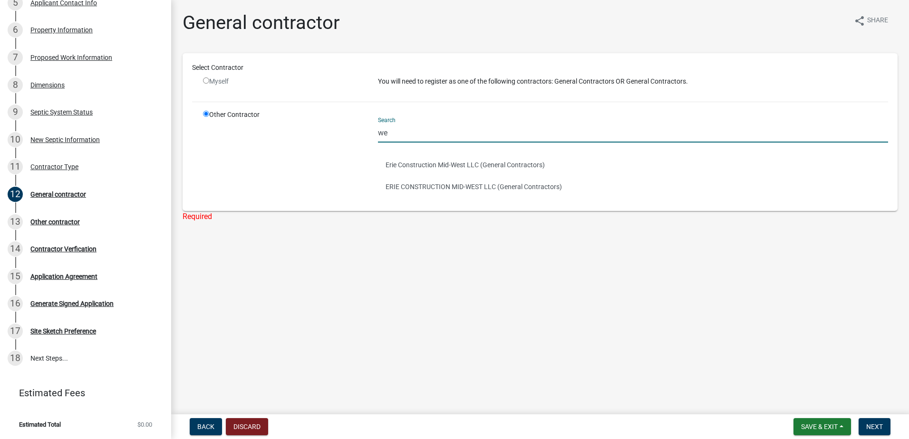
type input "w"
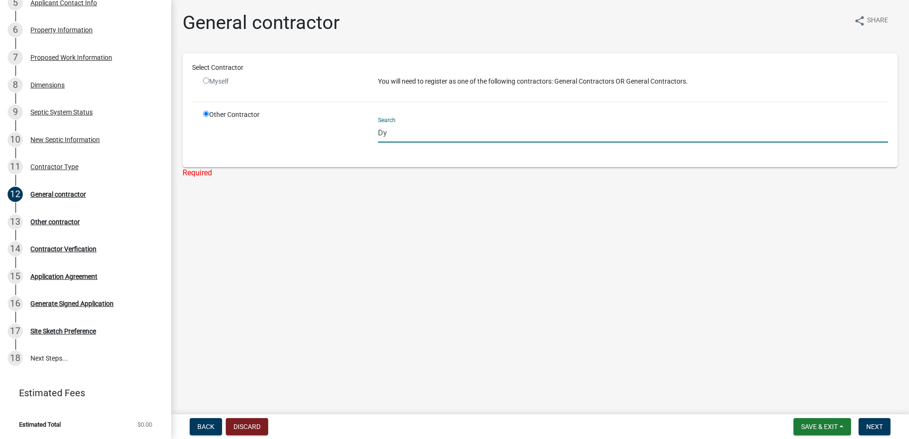
type input "D"
type input "z"
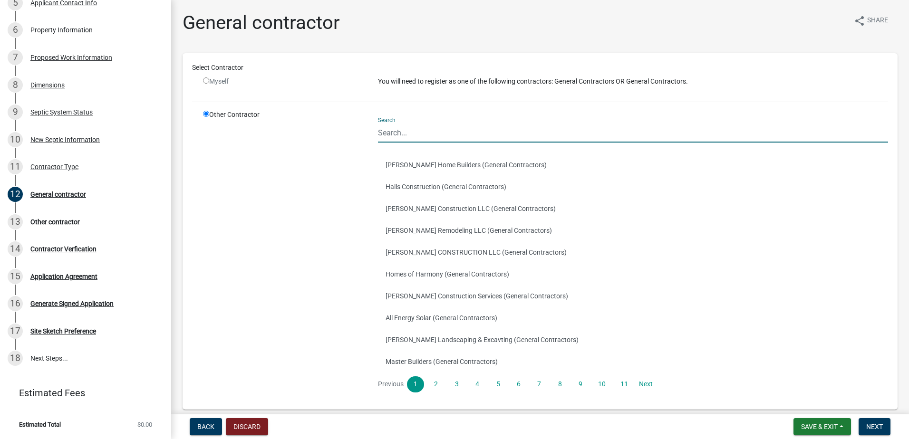
drag, startPoint x: 279, startPoint y: 98, endPoint x: 410, endPoint y: 111, distance: 131.8
click at [410, 111] on div "Select Contractor Myself You will need to register as one of the following cont…" at bounding box center [540, 231] width 696 height 337
click at [455, 135] on input "Search" at bounding box center [633, 132] width 510 height 19
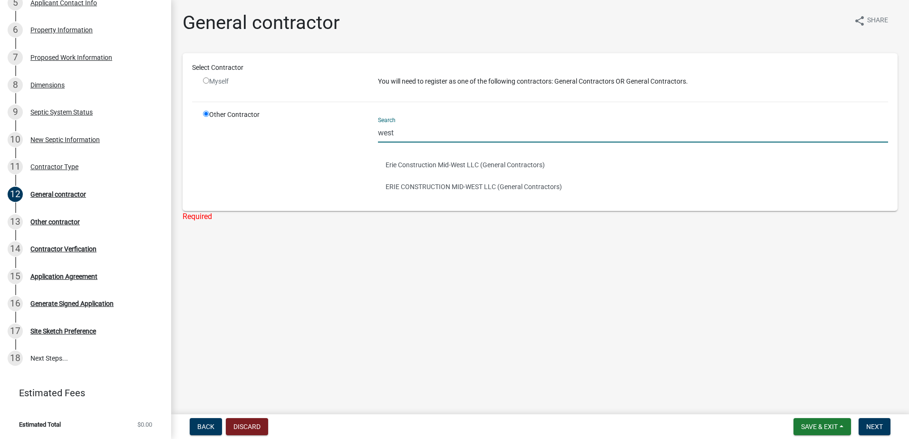
type input "West Central Contractors"
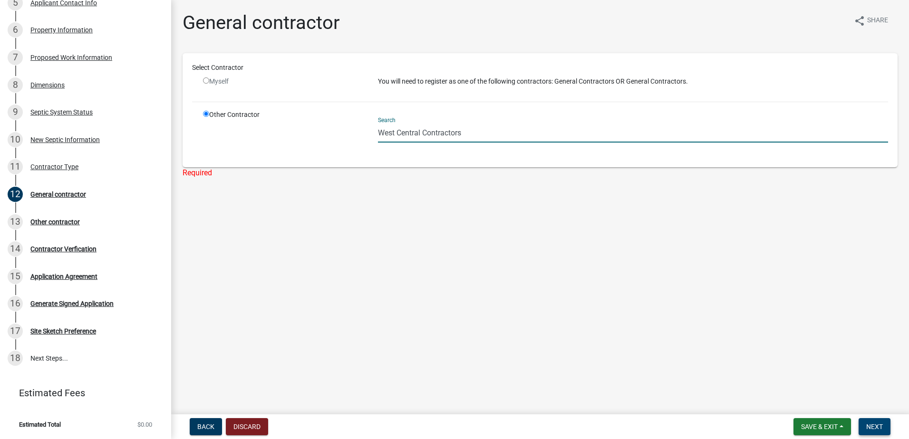
click at [873, 424] on span "Next" at bounding box center [874, 427] width 17 height 8
click at [199, 428] on span "Back" at bounding box center [205, 427] width 17 height 8
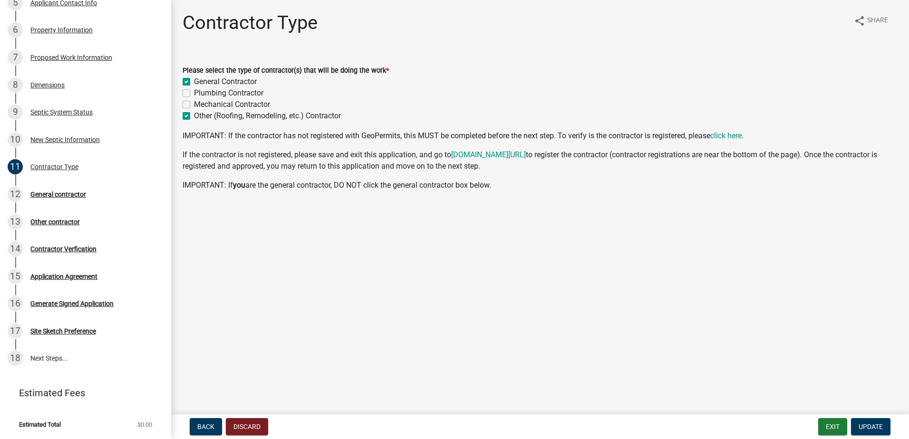
drag, startPoint x: 150, startPoint y: 102, endPoint x: 181, endPoint y: 118, distance: 34.9
click at [181, 118] on div "Building & Land Use Permit Application 25-250-PENDING474767 View Summary Notes …" at bounding box center [454, 219] width 909 height 439
drag, startPoint x: 181, startPoint y: 118, endPoint x: 293, endPoint y: 120, distance: 112.6
click at [293, 120] on label "Other (Roofing, Remodeling, etc.) Contractor" at bounding box center [267, 115] width 147 height 11
click at [200, 116] on input "Other (Roofing, Remodeling, etc.) Contractor" at bounding box center [197, 113] width 6 height 6
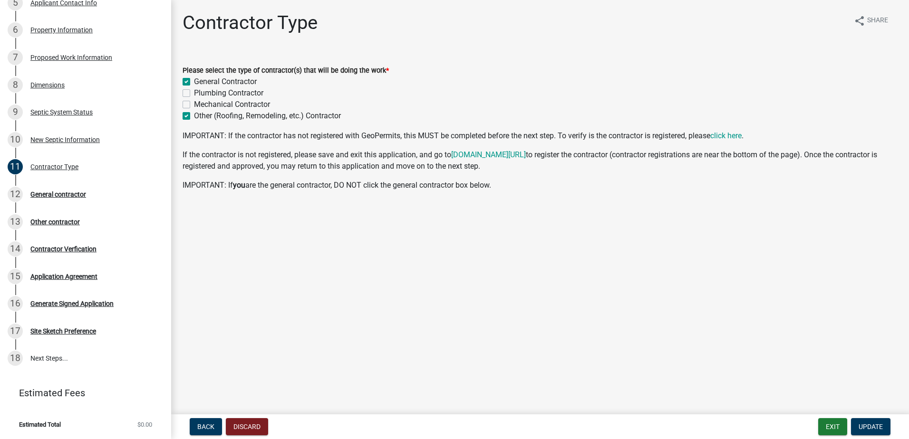
checkbox input "false"
checkbox input "true"
checkbox input "false"
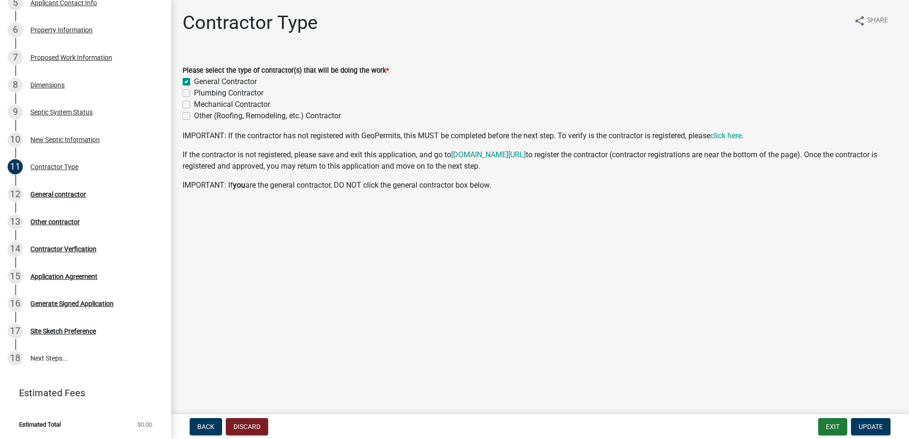
click at [194, 81] on label "General Contractor" at bounding box center [225, 81] width 63 height 11
click at [194, 81] on input "General Contractor" at bounding box center [197, 79] width 6 height 6
checkbox input "false"
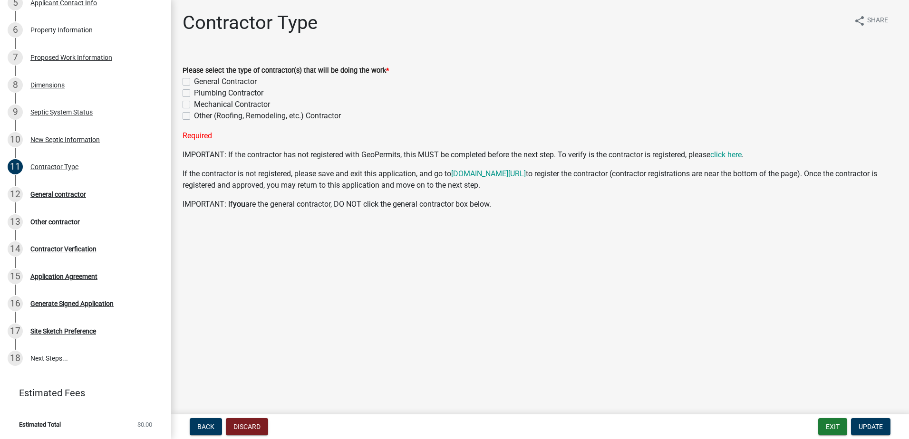
click at [194, 116] on label "Other (Roofing, Remodeling, etc.) Contractor" at bounding box center [267, 115] width 147 height 11
click at [194, 116] on input "Other (Roofing, Remodeling, etc.) Contractor" at bounding box center [197, 113] width 6 height 6
checkbox input "true"
checkbox input "false"
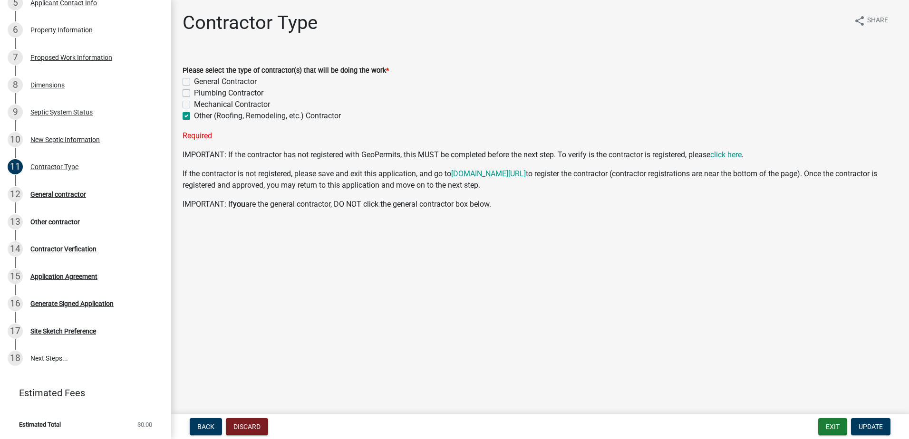
checkbox input "false"
checkbox input "true"
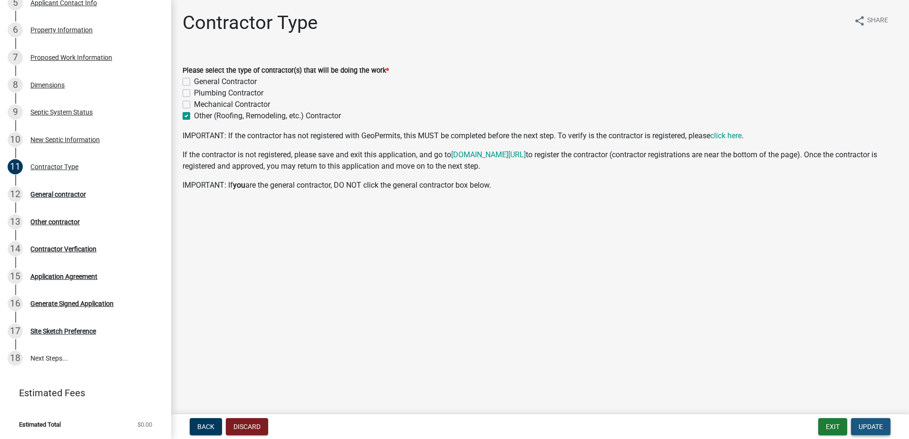
click at [869, 423] on span "Update" at bounding box center [870, 427] width 24 height 8
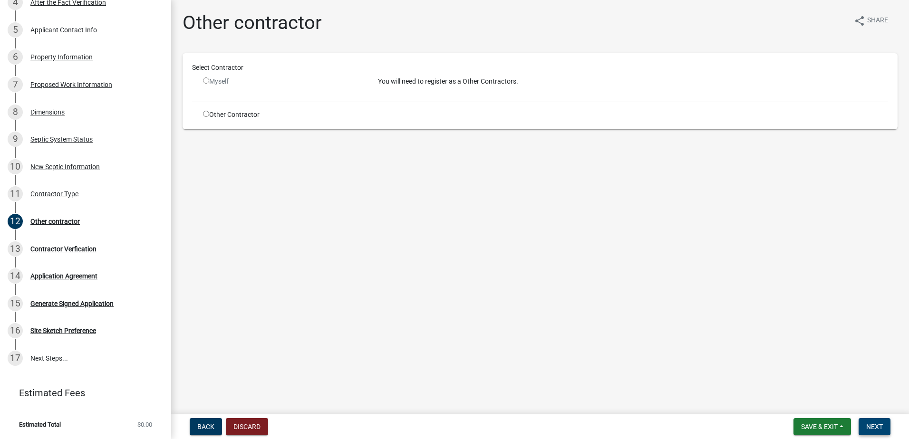
scroll to position [258, 0]
click at [204, 116] on input "radio" at bounding box center [206, 114] width 6 height 6
radio input "true"
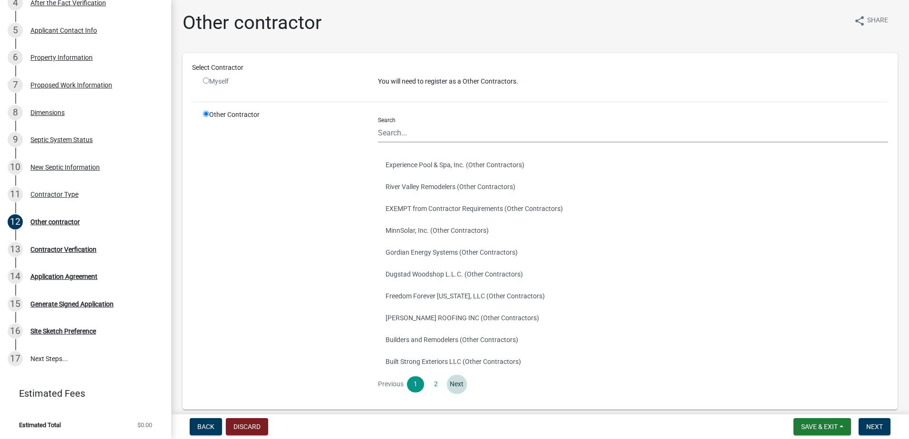
click at [455, 384] on link "Next" at bounding box center [456, 384] width 17 height 16
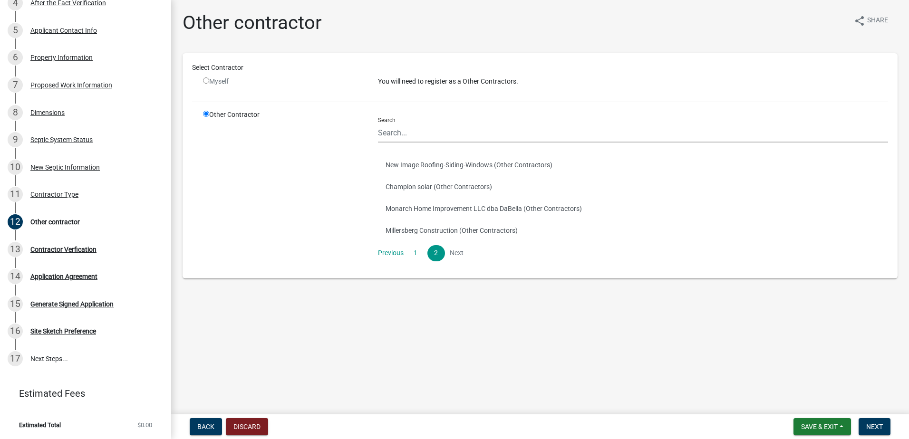
click at [461, 254] on li "Next" at bounding box center [456, 253] width 17 height 16
click at [459, 254] on li "Next" at bounding box center [456, 253] width 17 height 16
click at [407, 130] on input "Search" at bounding box center [633, 132] width 510 height 19
type input "West Central Contractors"
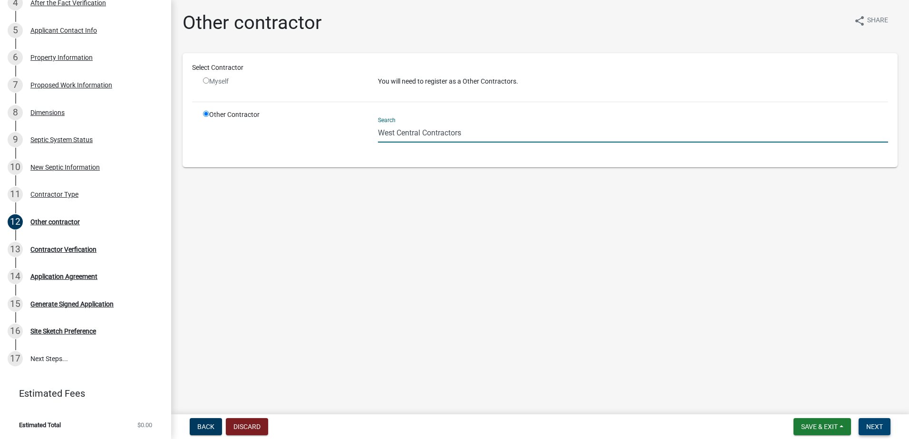
click at [872, 427] on span "Next" at bounding box center [874, 427] width 17 height 8
drag, startPoint x: 461, startPoint y: 134, endPoint x: 380, endPoint y: 142, distance: 82.2
click at [380, 142] on input "West Central Contractors" at bounding box center [633, 132] width 510 height 19
type input "Pole shed contractor"
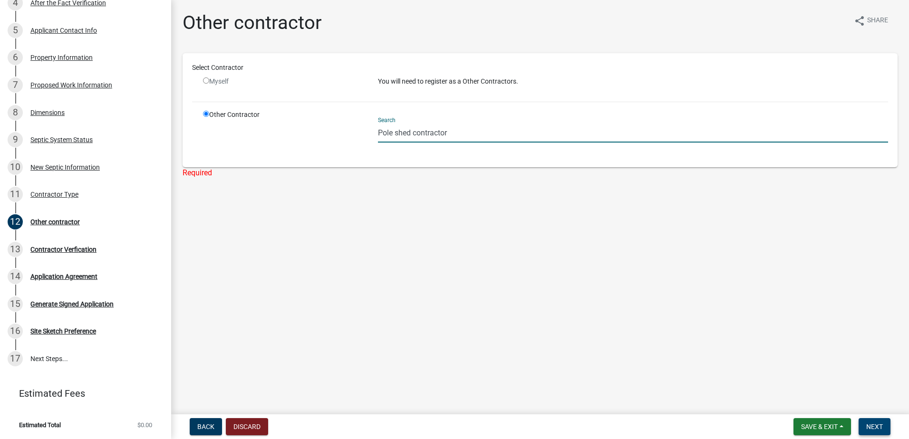
click at [880, 427] on span "Next" at bounding box center [874, 427] width 17 height 8
click at [878, 426] on span "Next" at bounding box center [874, 427] width 17 height 8
drag, startPoint x: 458, startPoint y: 134, endPoint x: 369, endPoint y: 139, distance: 88.5
click at [369, 139] on div "Other Contractor Search Pole shed contractor" at bounding box center [545, 134] width 699 height 48
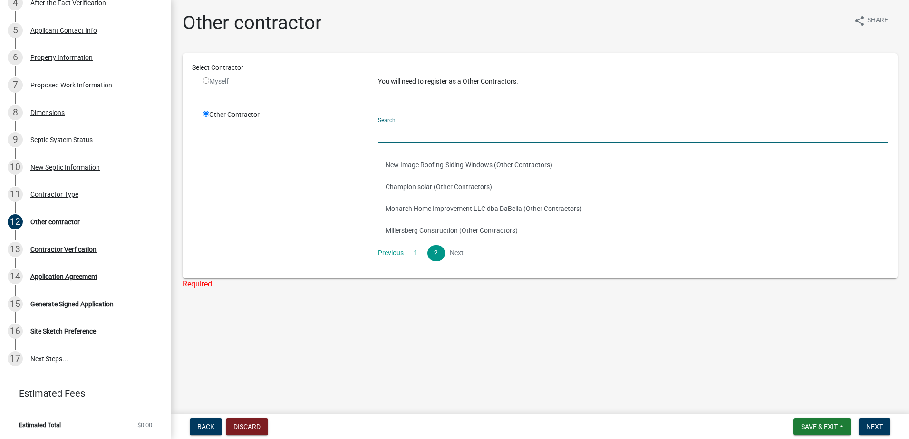
click at [527, 337] on main "Other contractor share Share Select Contractor Myself You will need to register…" at bounding box center [540, 205] width 738 height 411
click at [417, 128] on input "Search" at bounding box center [633, 132] width 510 height 19
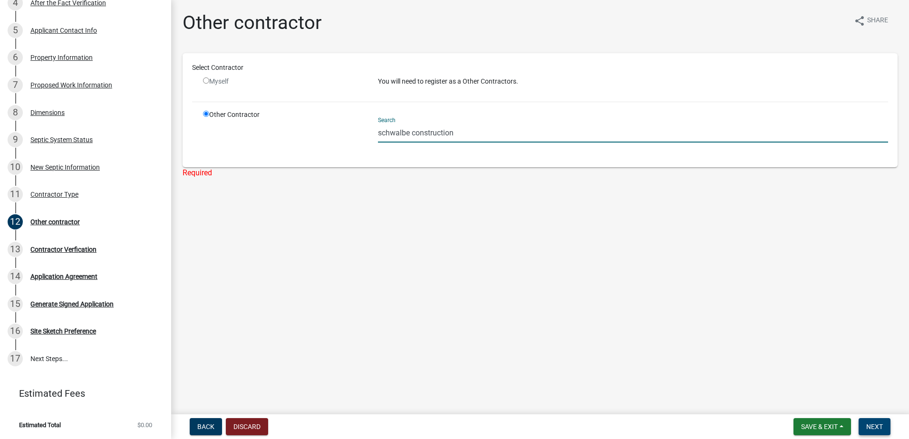
type input "schwalbe construction"
click at [878, 428] on span "Next" at bounding box center [874, 427] width 17 height 8
drag, startPoint x: 454, startPoint y: 129, endPoint x: 403, endPoint y: 127, distance: 50.4
click at [403, 127] on input "schwalbe construction" at bounding box center [633, 132] width 510 height 19
drag, startPoint x: 459, startPoint y: 133, endPoint x: 370, endPoint y: 132, distance: 88.9
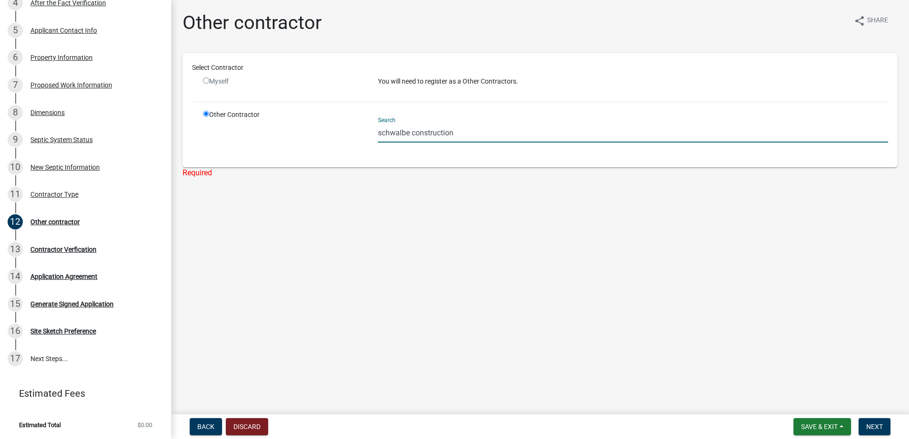
click at [370, 132] on div "Other Contractor Search schwalbe construction" at bounding box center [545, 134] width 699 height 48
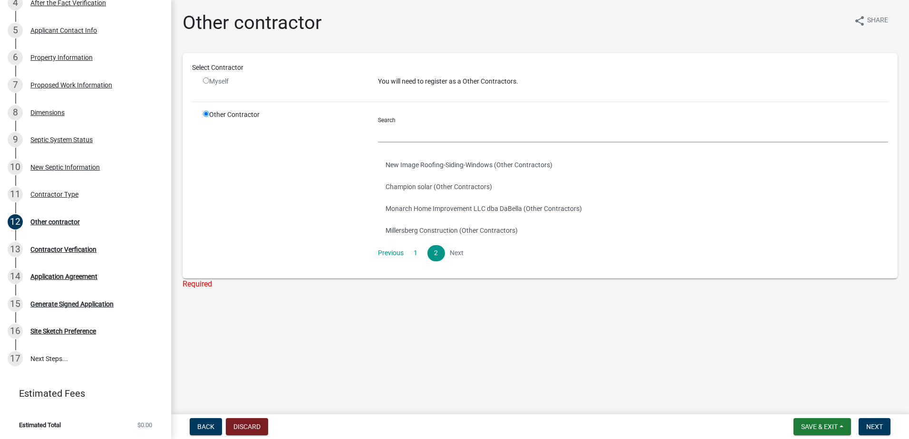
click at [330, 342] on main "Other contractor share Share Select Contractor Myself You will need to register…" at bounding box center [540, 205] width 738 height 411
click at [383, 256] on link "Previous" at bounding box center [391, 253] width 26 height 16
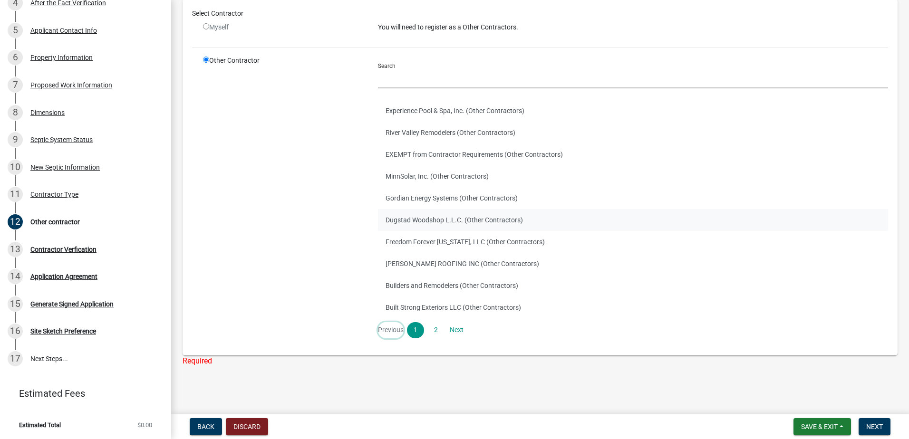
scroll to position [55, 0]
click at [456, 326] on link "Next" at bounding box center [456, 329] width 17 height 16
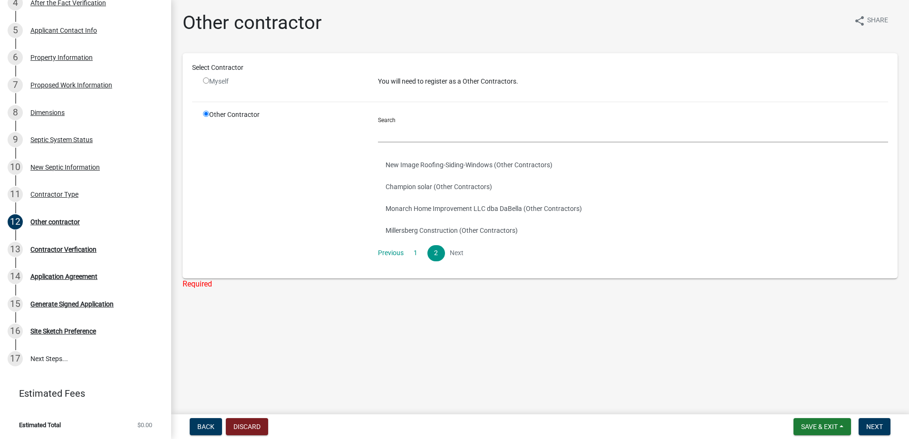
click at [206, 81] on input "radio" at bounding box center [206, 80] width 6 height 6
radio input "false"
radio input "true"
click at [206, 81] on input "radio" at bounding box center [206, 80] width 6 height 6
radio input "false"
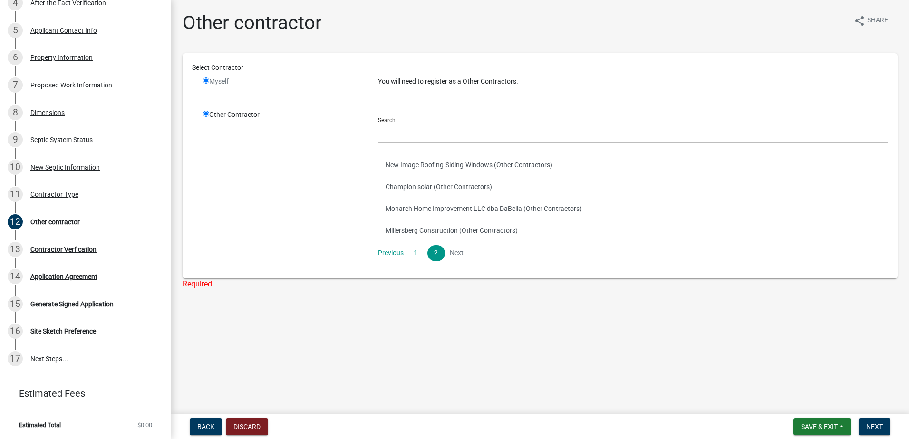
radio input "true"
click at [366, 365] on main "Other contractor share Share Select Contractor Myself You will need to register…" at bounding box center [540, 205] width 738 height 411
click at [205, 426] on span "Back" at bounding box center [205, 427] width 17 height 8
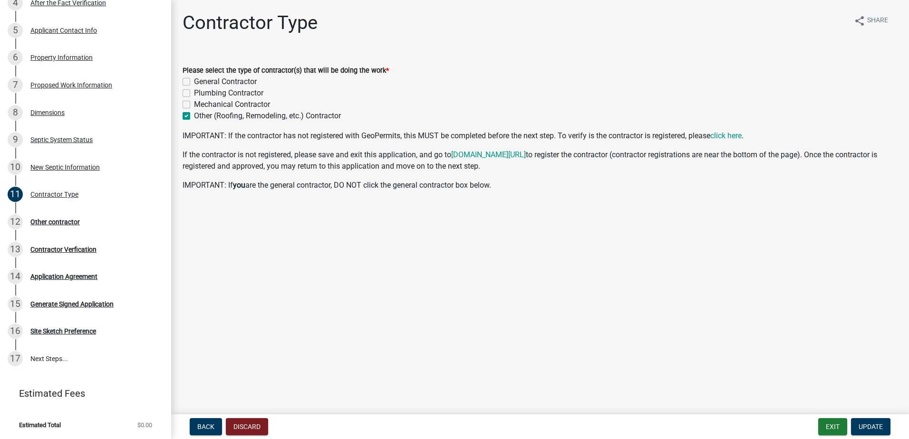
click at [194, 81] on label "General Contractor" at bounding box center [225, 81] width 63 height 11
click at [194, 81] on input "General Contractor" at bounding box center [197, 79] width 6 height 6
checkbox input "true"
checkbox input "false"
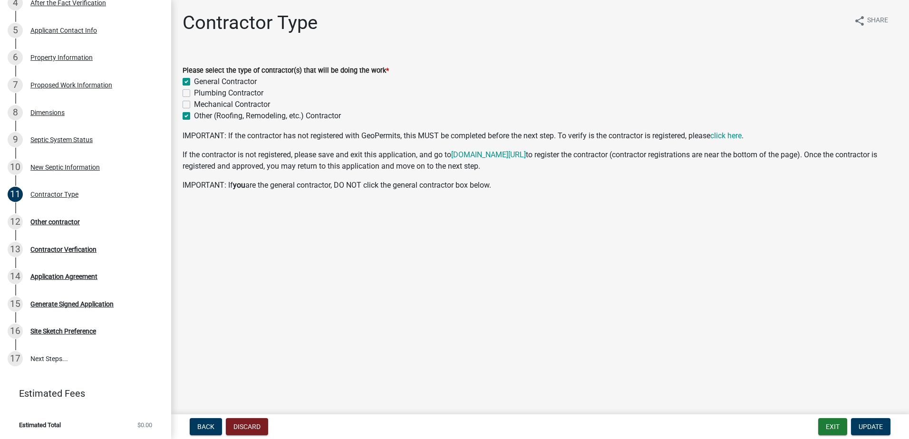
checkbox input "true"
click at [734, 134] on link "click here" at bounding box center [725, 135] width 31 height 9
click at [481, 158] on link "[DOMAIN_NAME][URL]" at bounding box center [488, 154] width 75 height 9
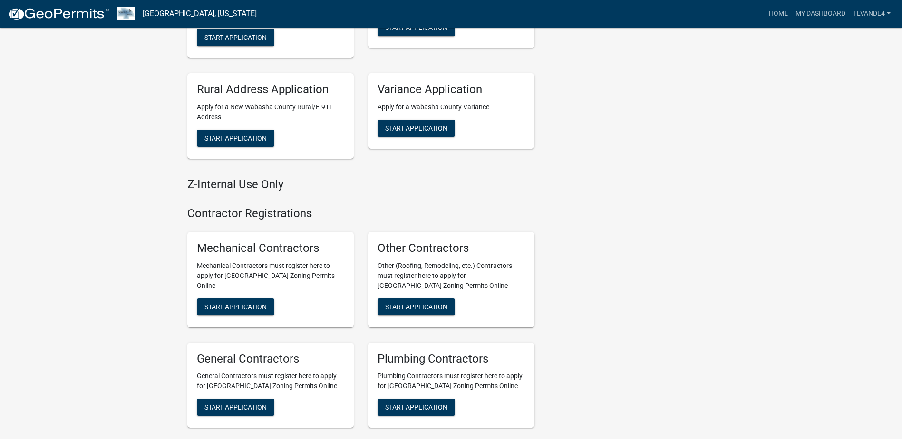
scroll to position [528, 0]
